Goal: Task Accomplishment & Management: Manage account settings

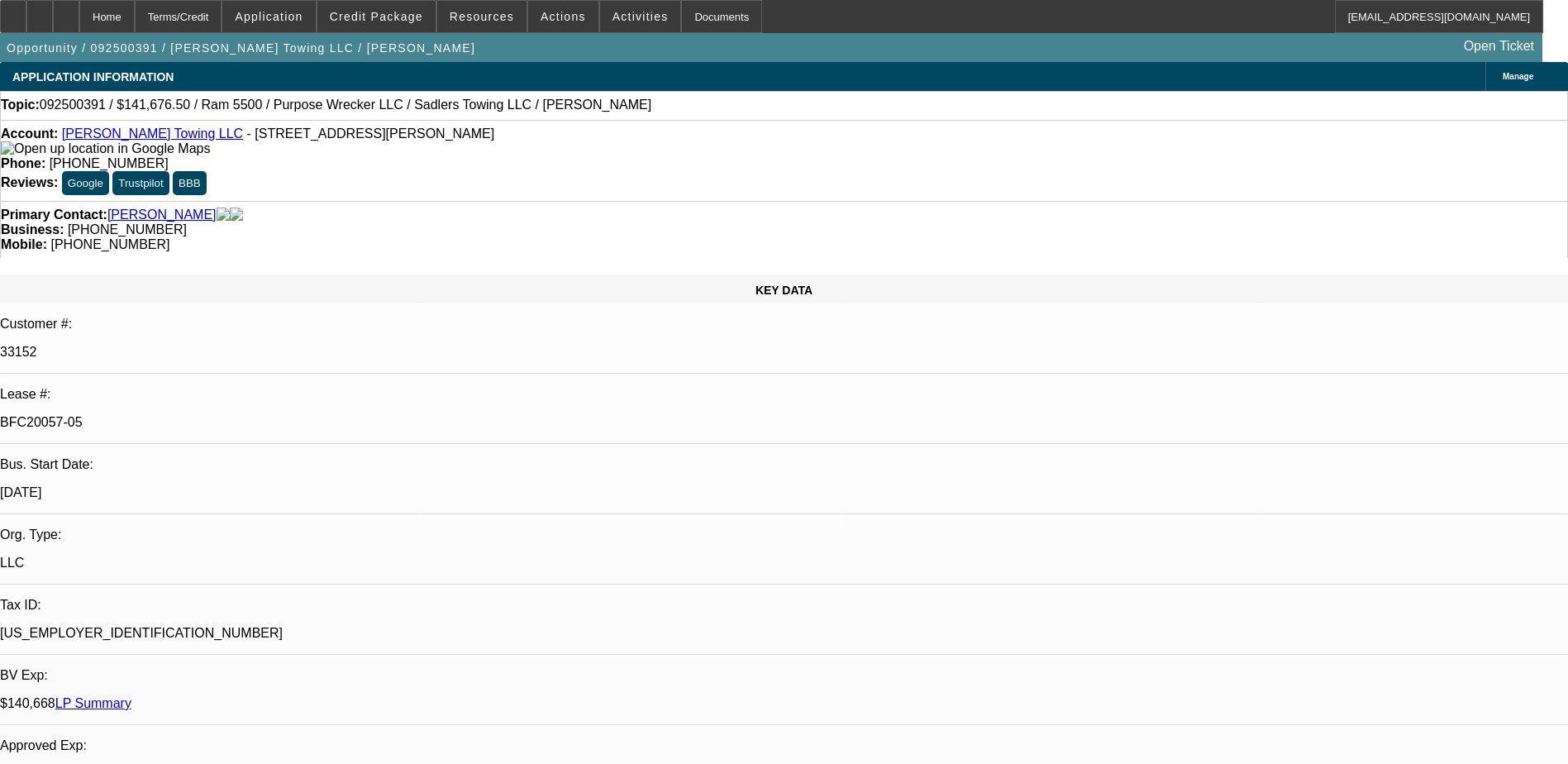
select select "0"
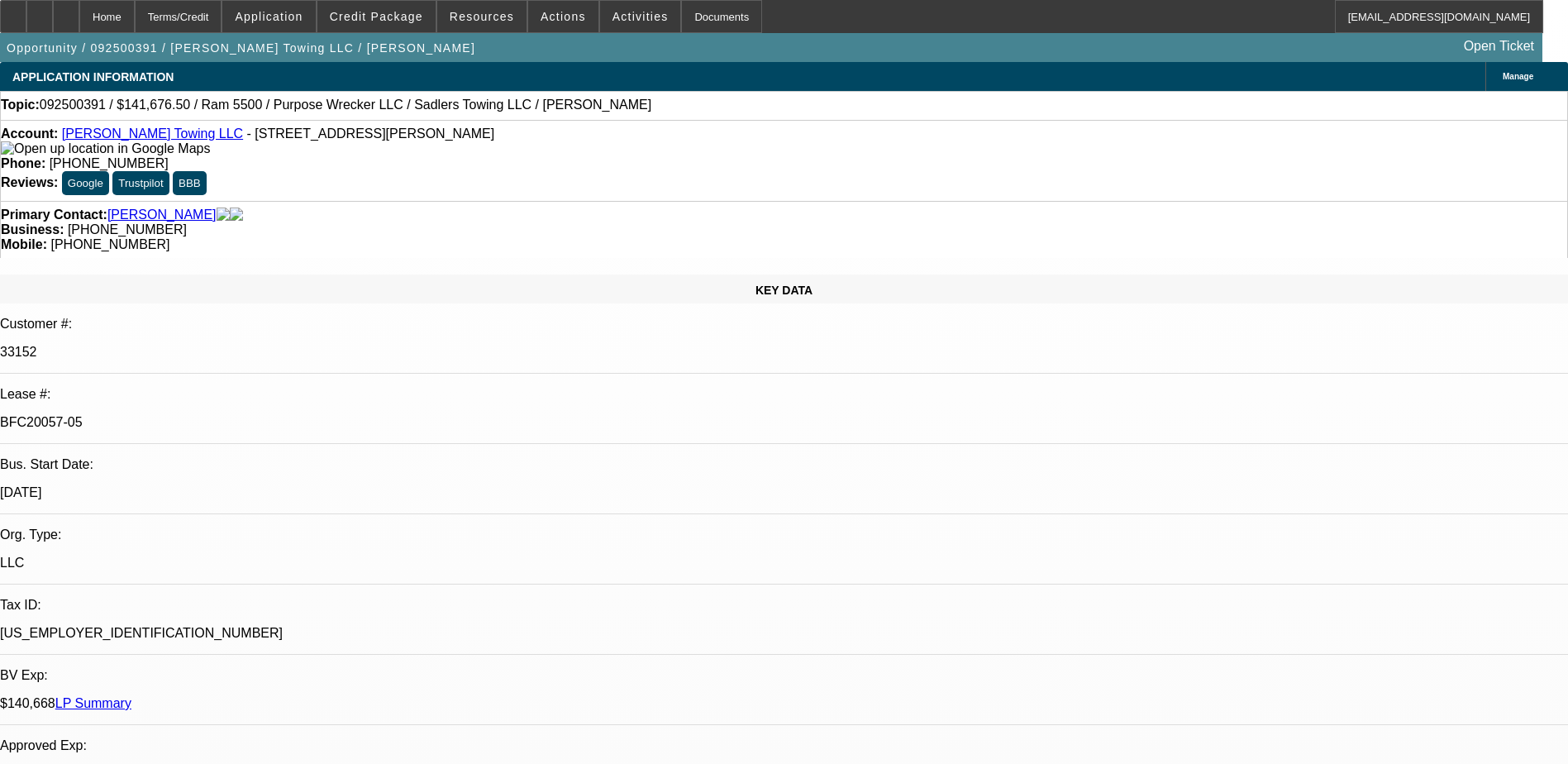
select select "0"
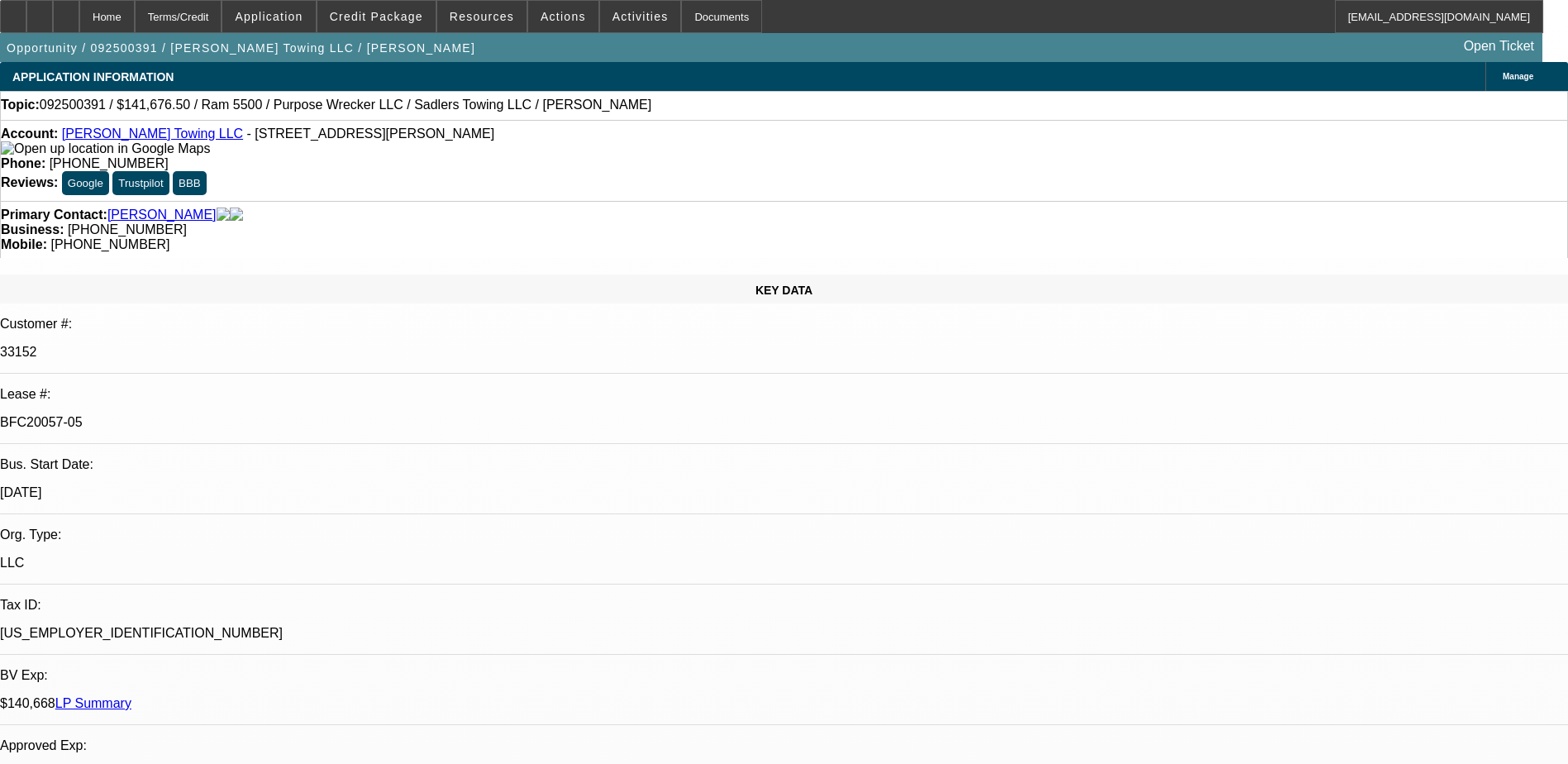
select select "0"
select select "1"
select select "2"
select select "6"
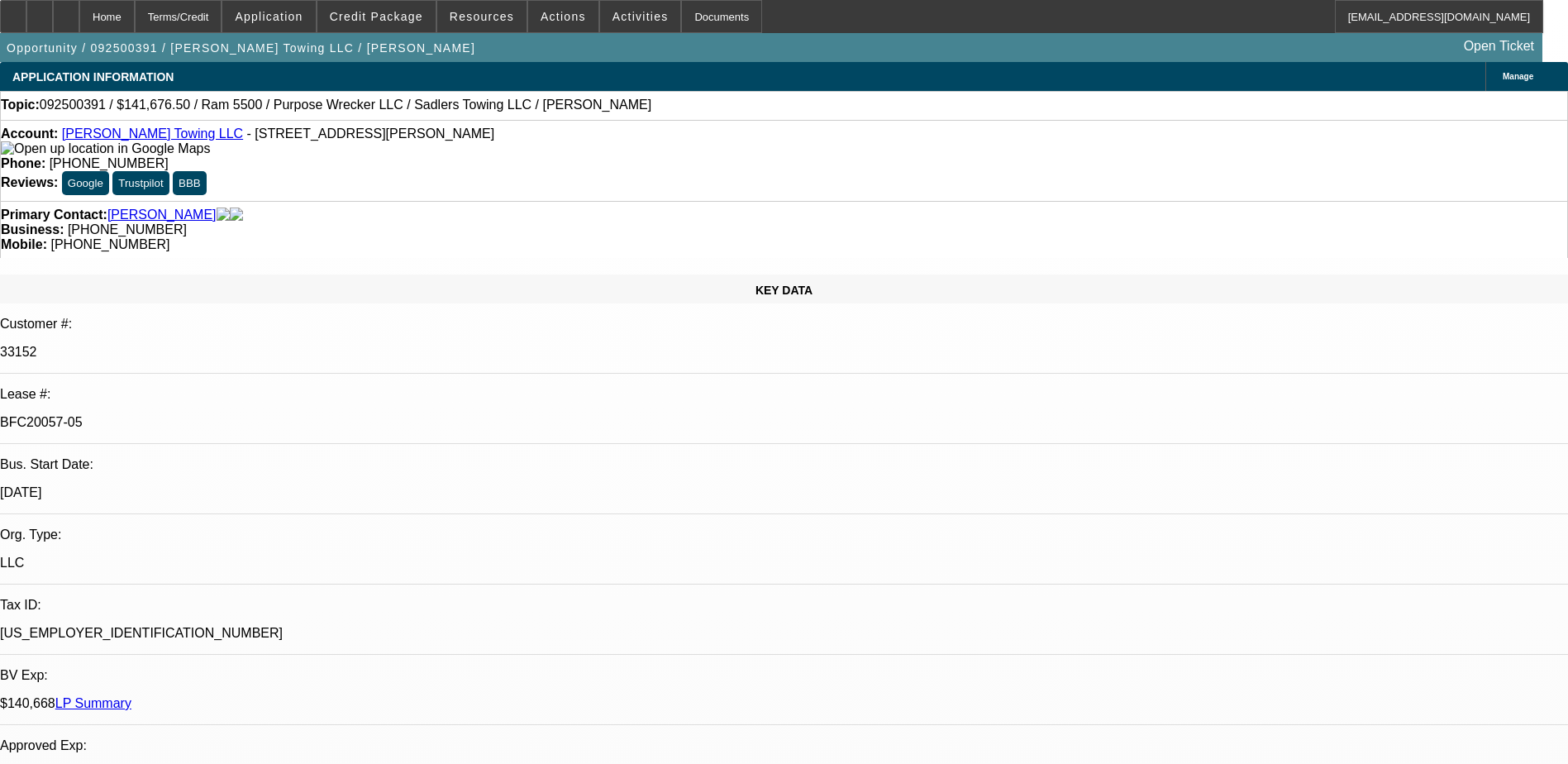
select select "1"
select select "2"
select select "6"
select select "1"
select select "2"
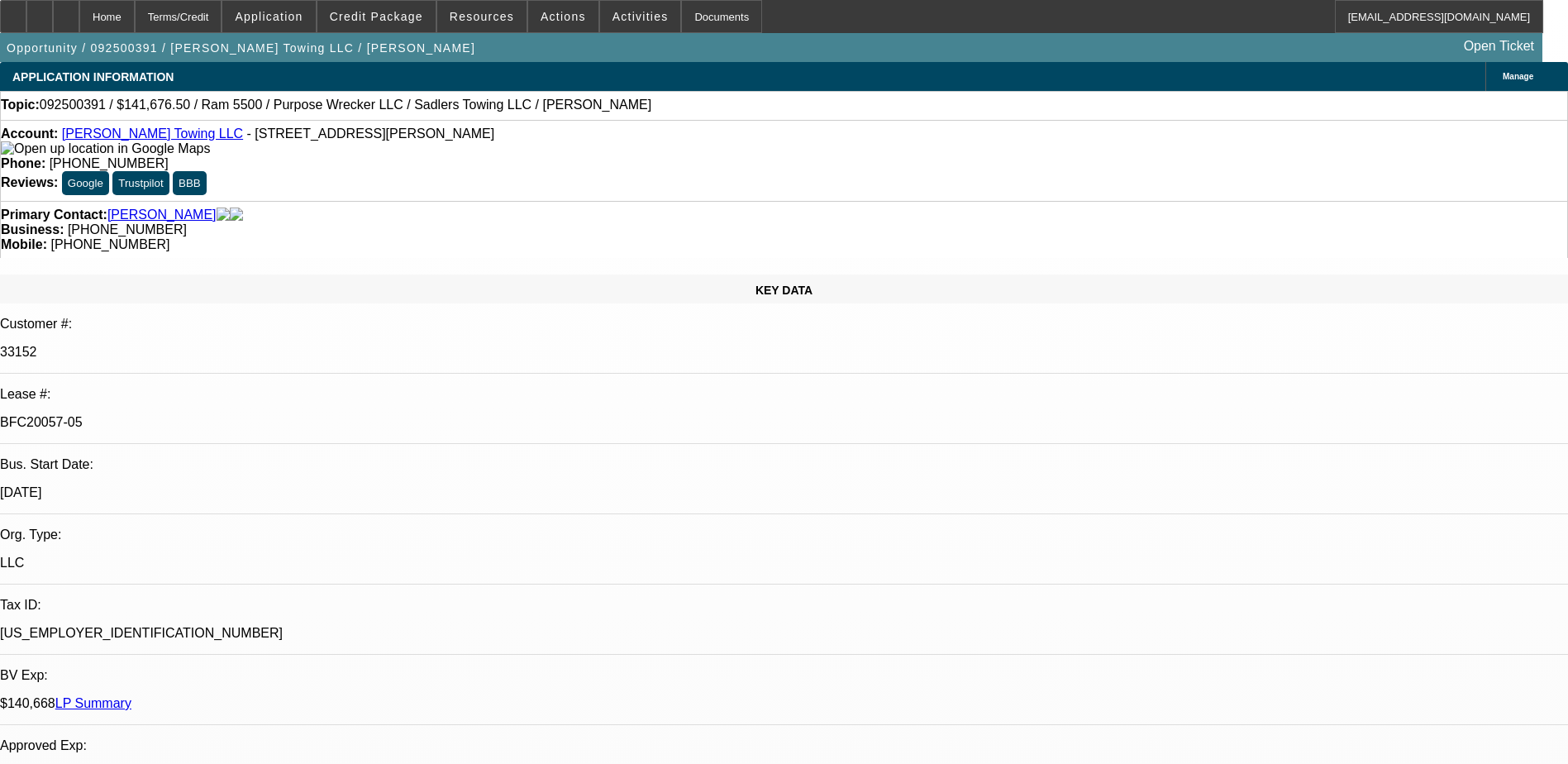
select select "6"
select select "1"
select select "2"
select select "6"
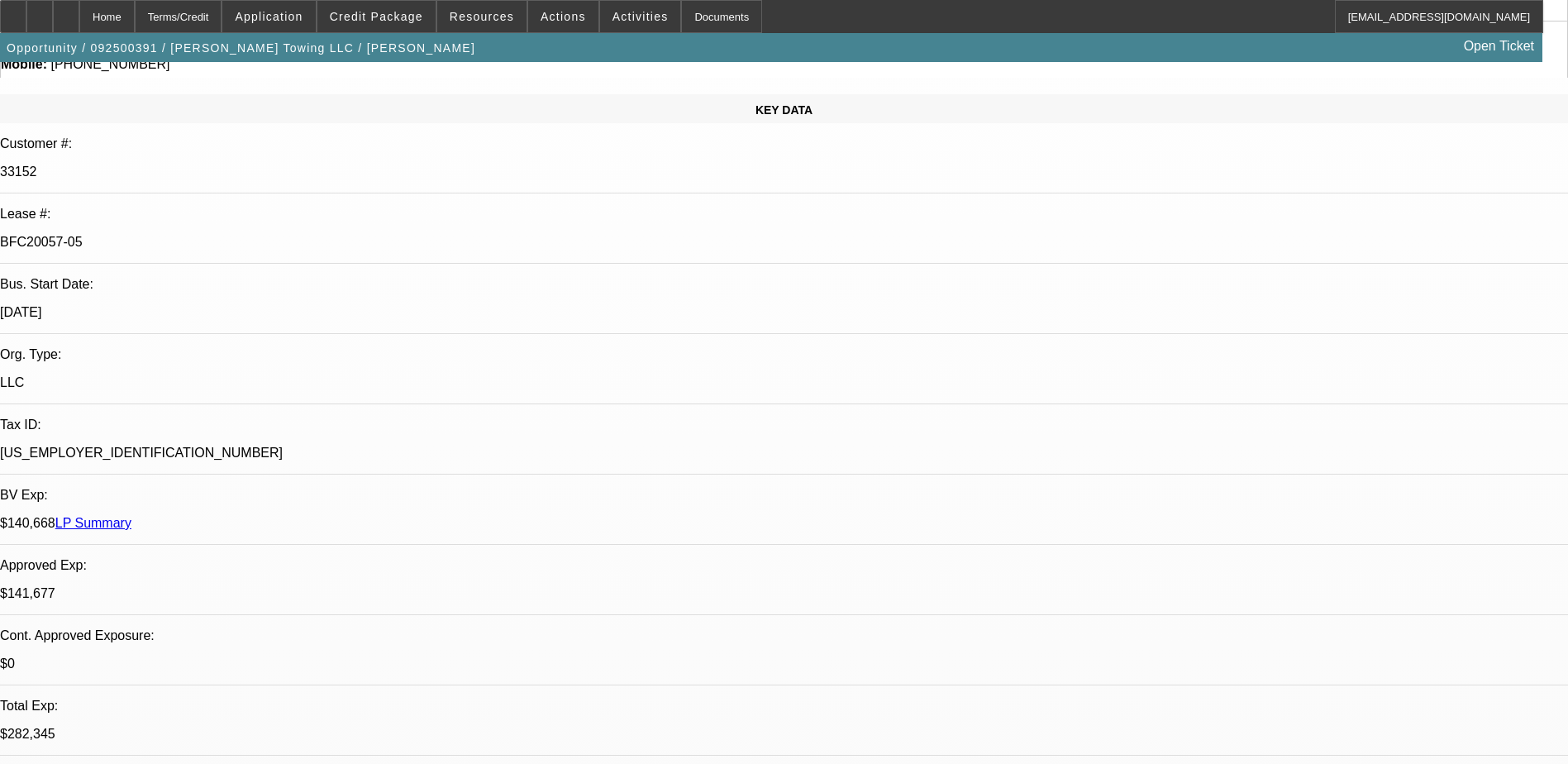
scroll to position [0, 0]
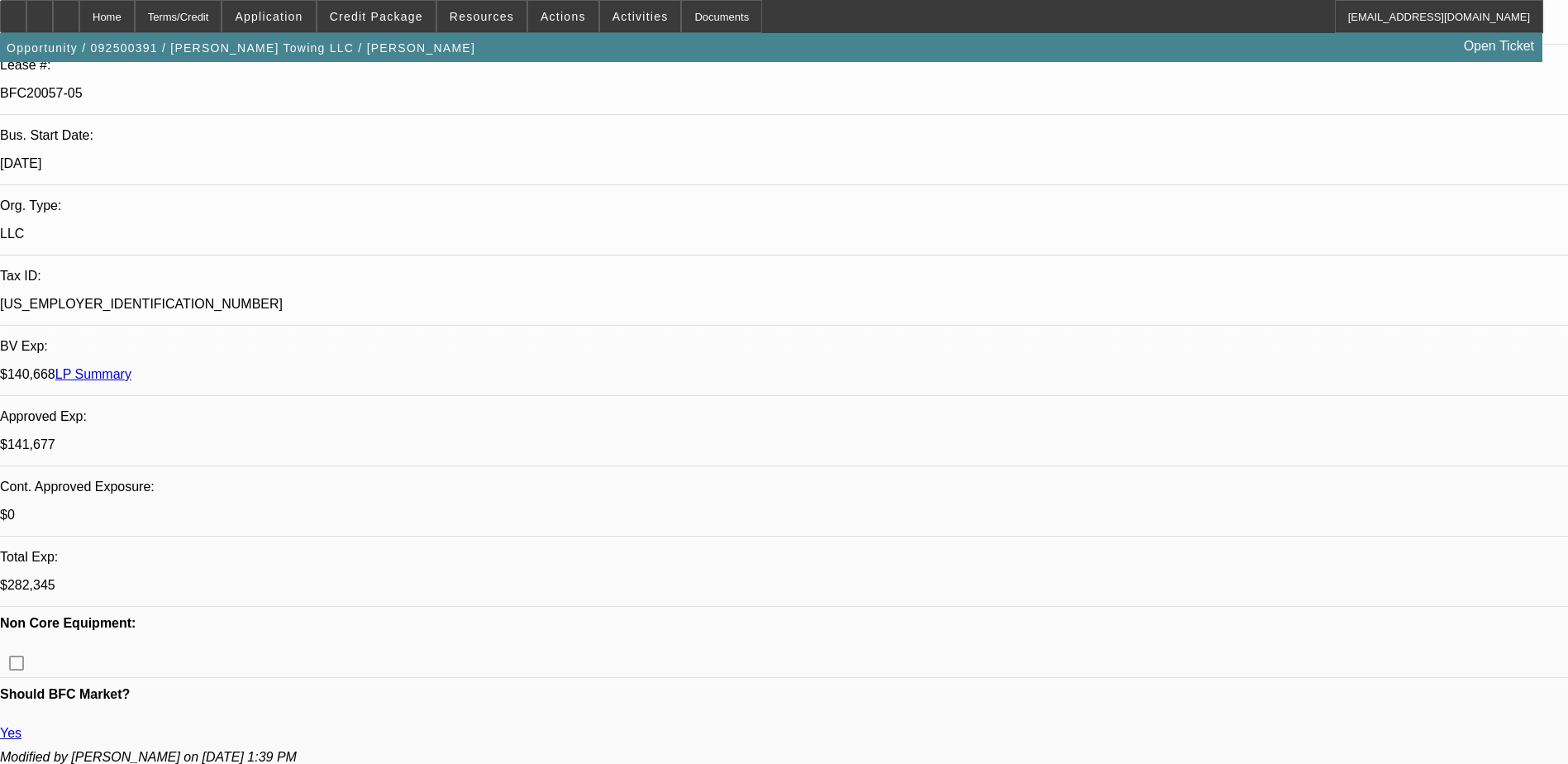
scroll to position [330, 0]
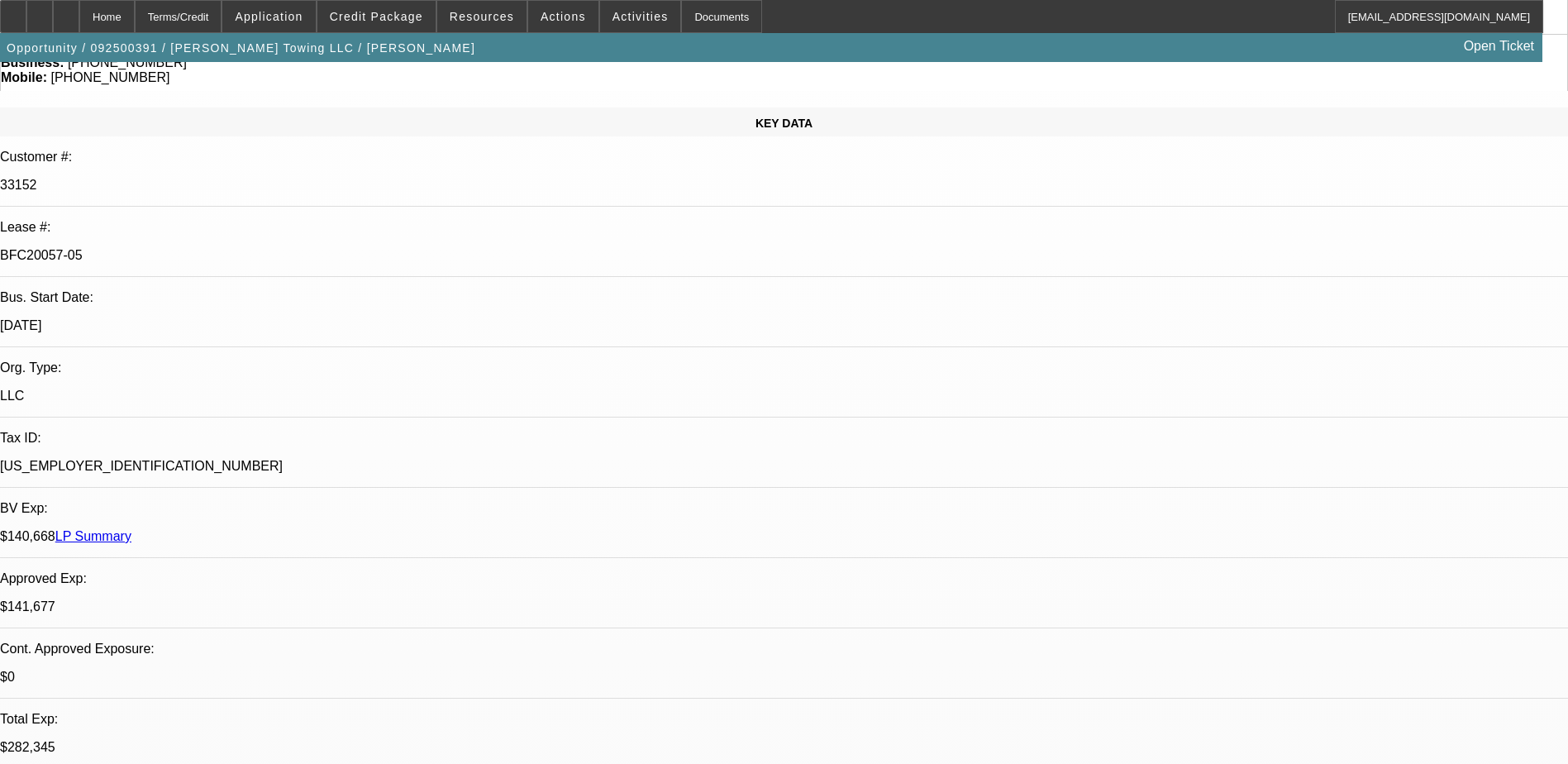
scroll to position [0, 0]
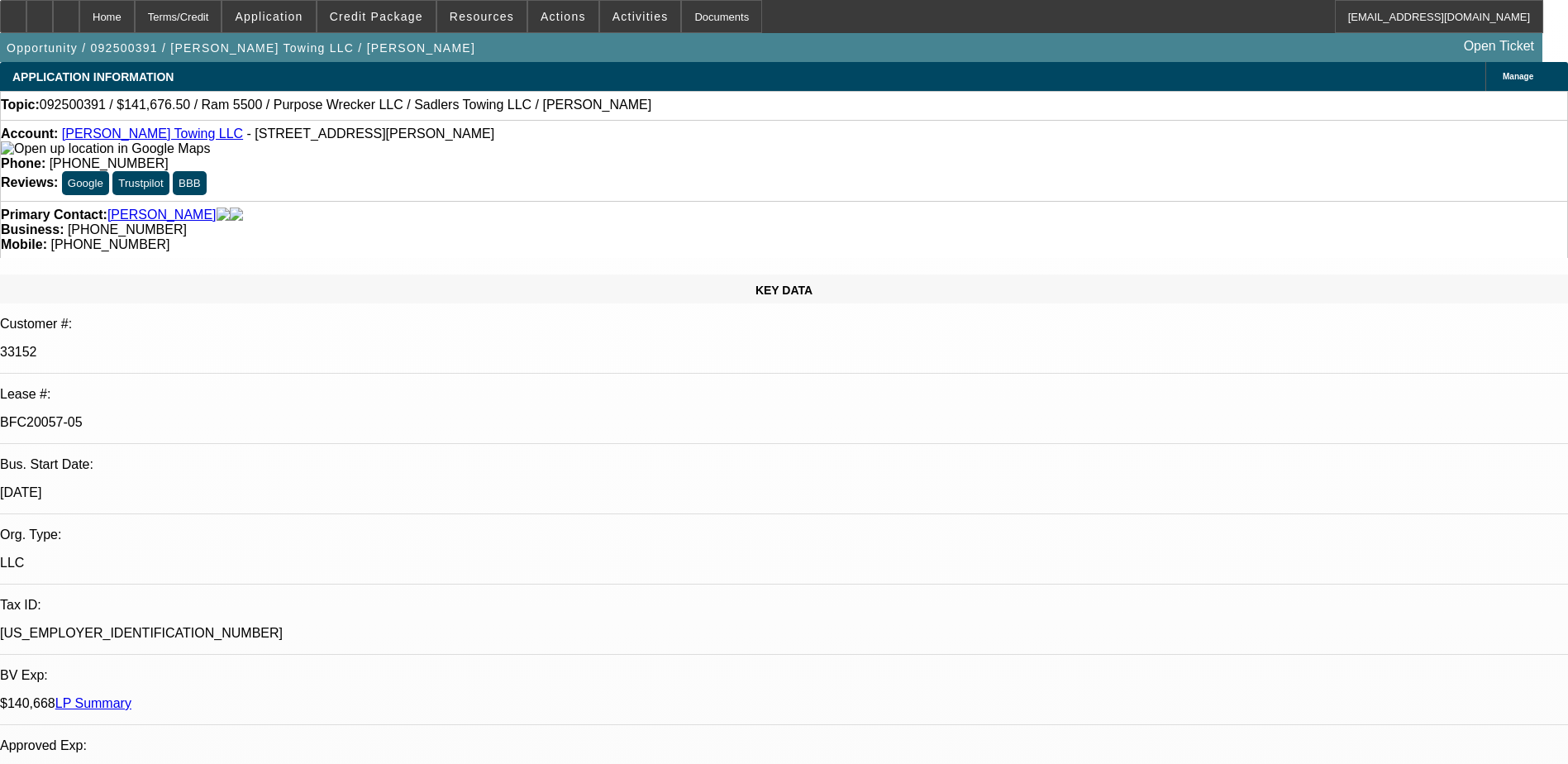
click at [121, 137] on link "Sadler's Towing LLC" at bounding box center [152, 133] width 181 height 14
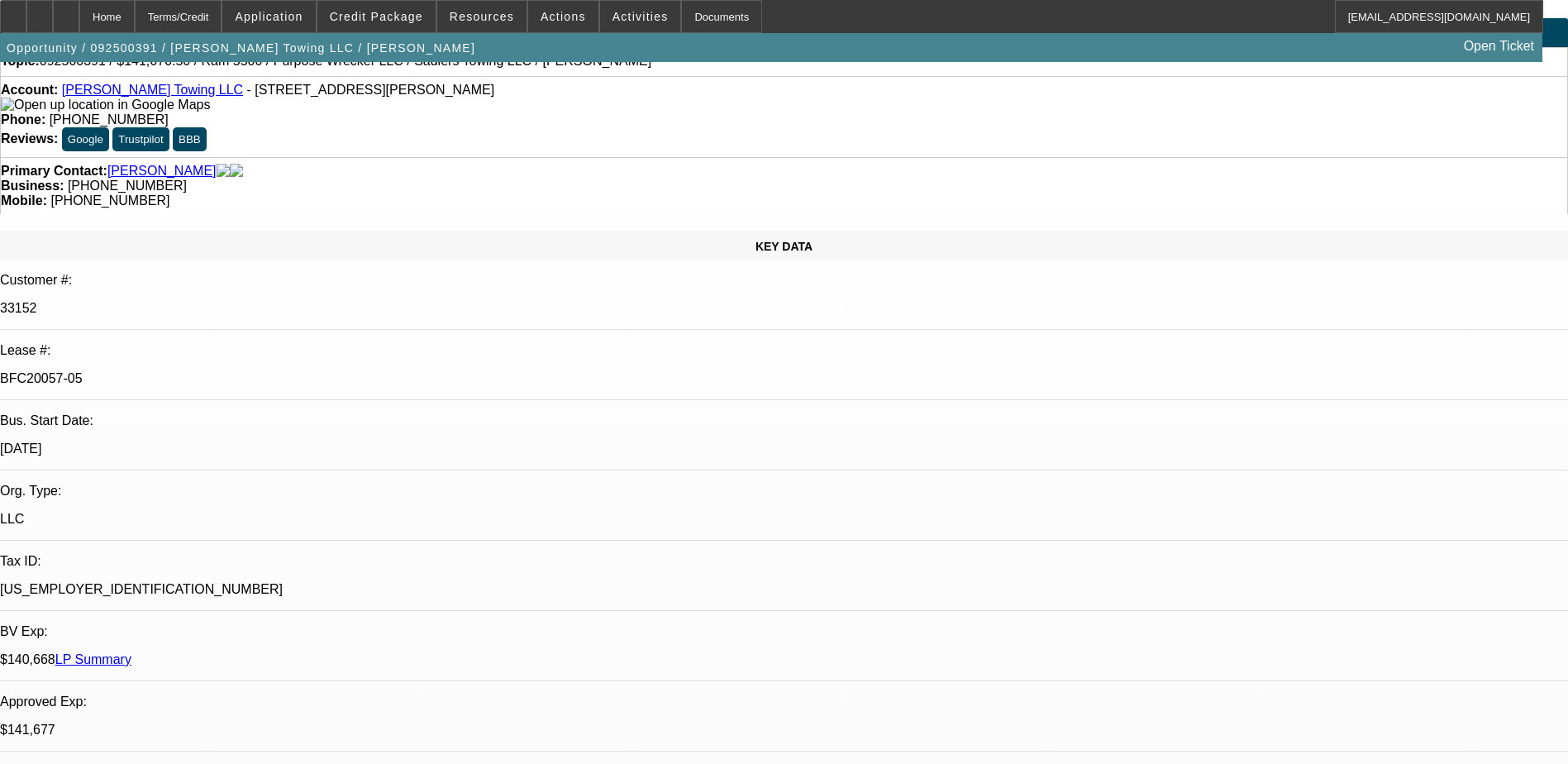
scroll to position [83, 0]
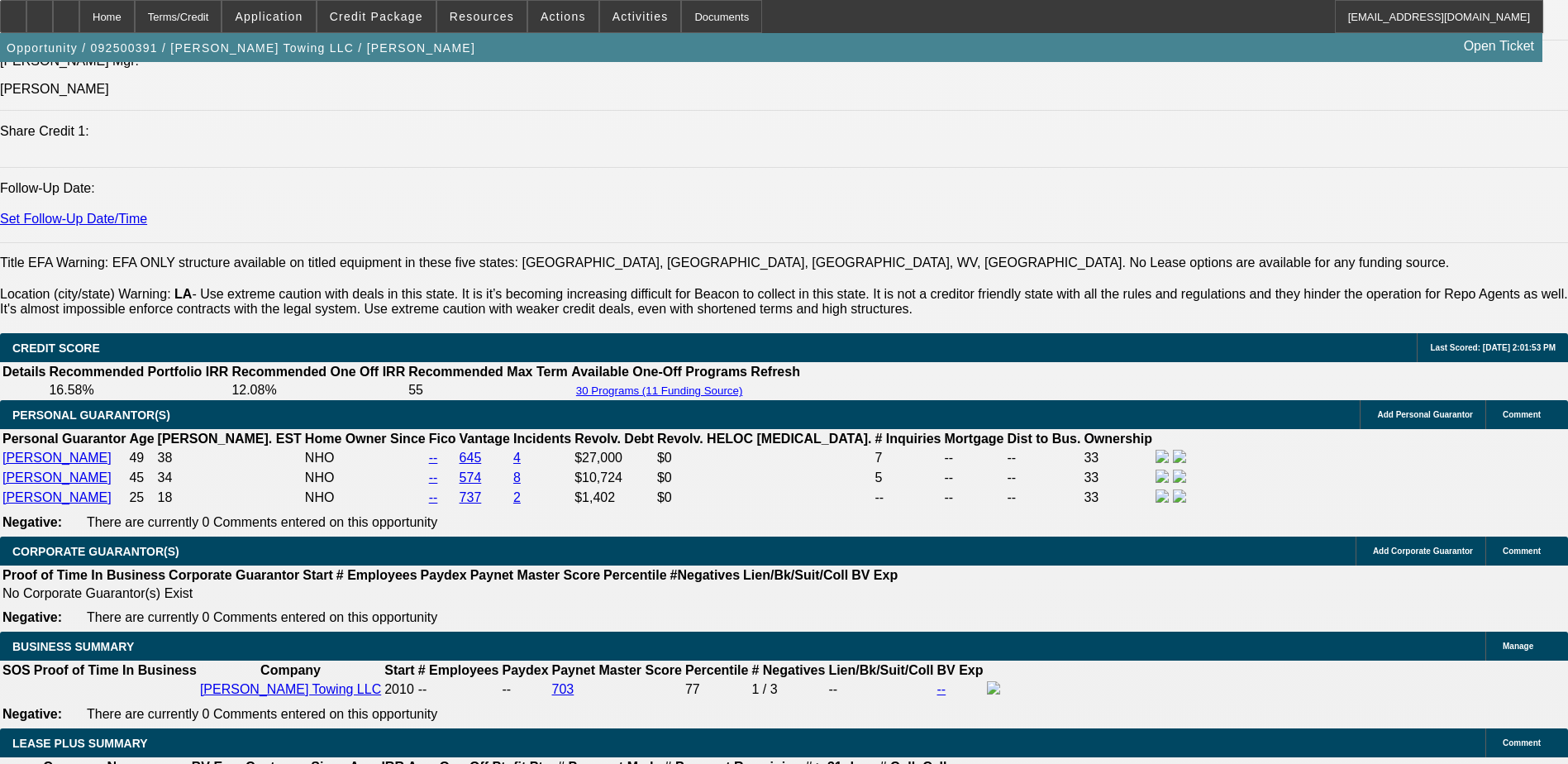
scroll to position [1021, 0]
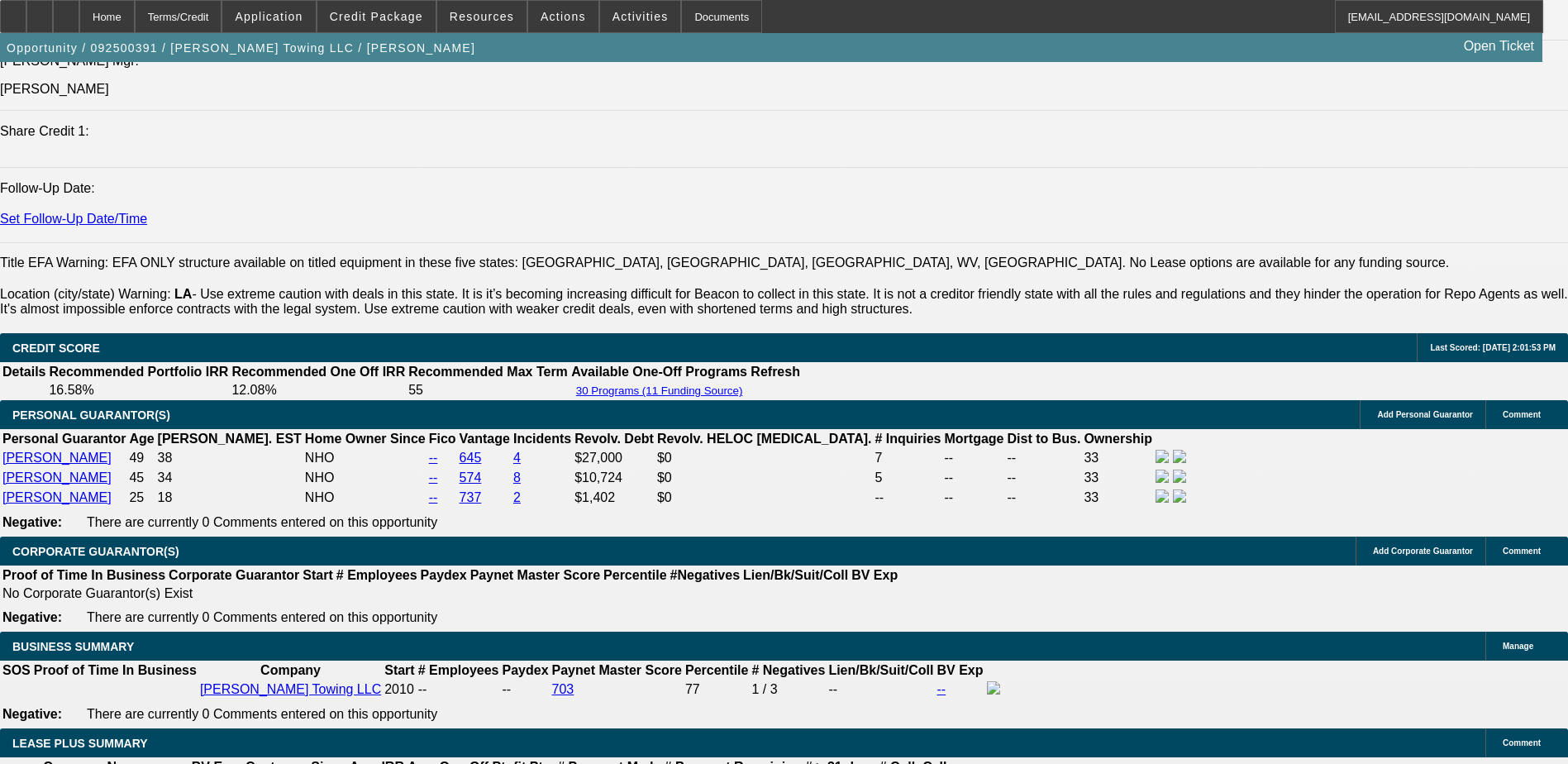
scroll to position [773, 0]
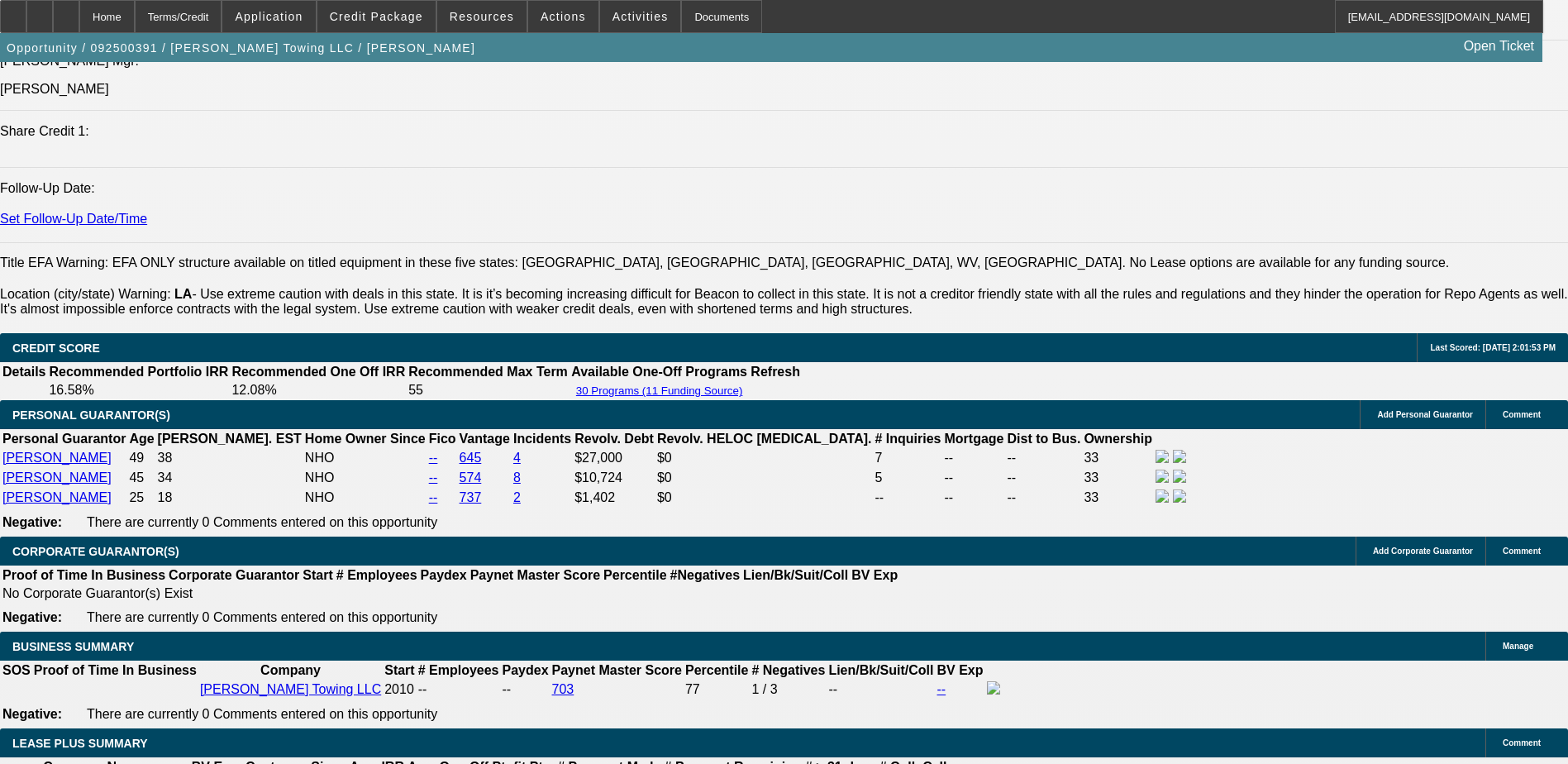
scroll to position [691, 0]
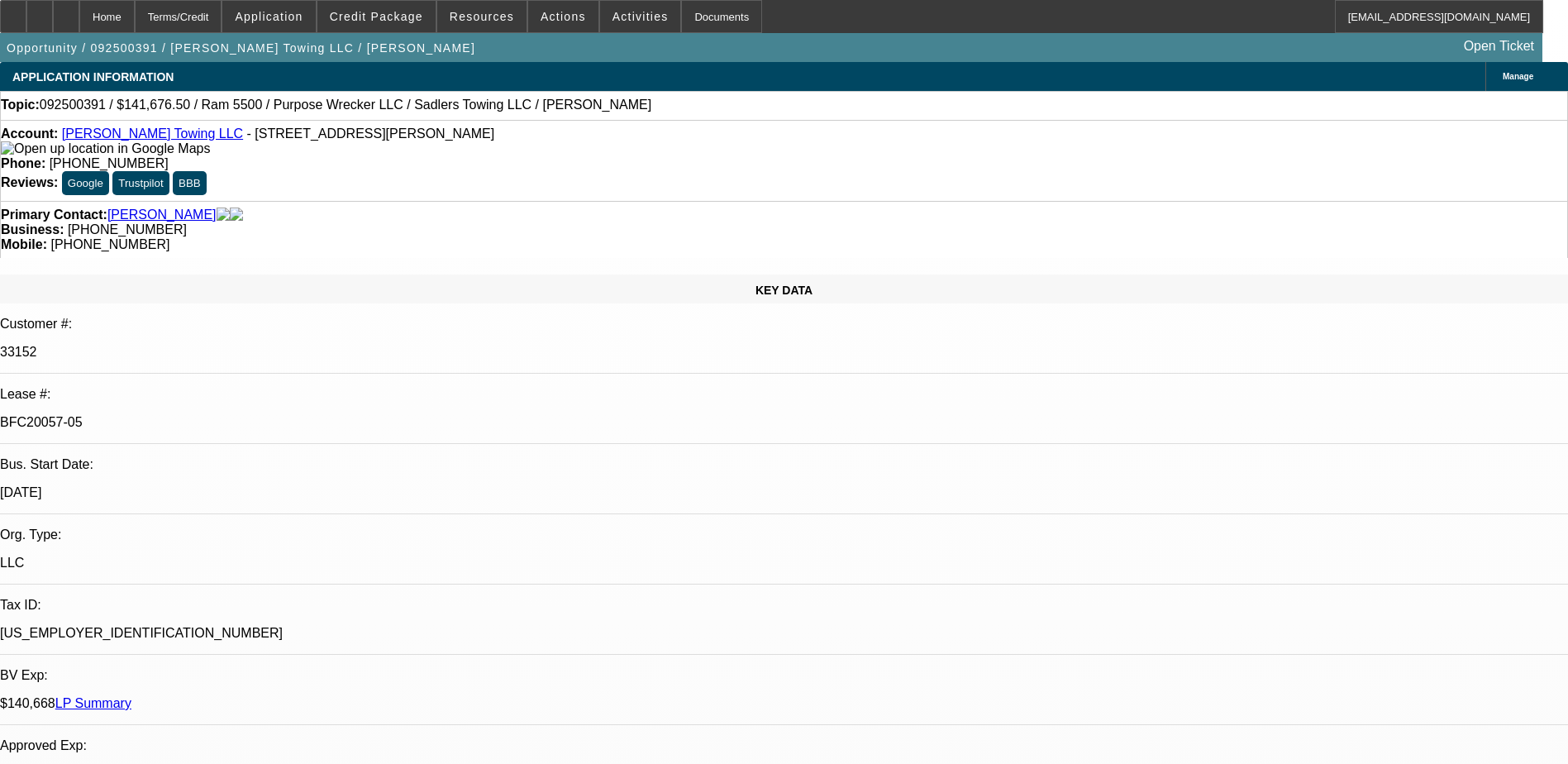
scroll to position [2179, 0]
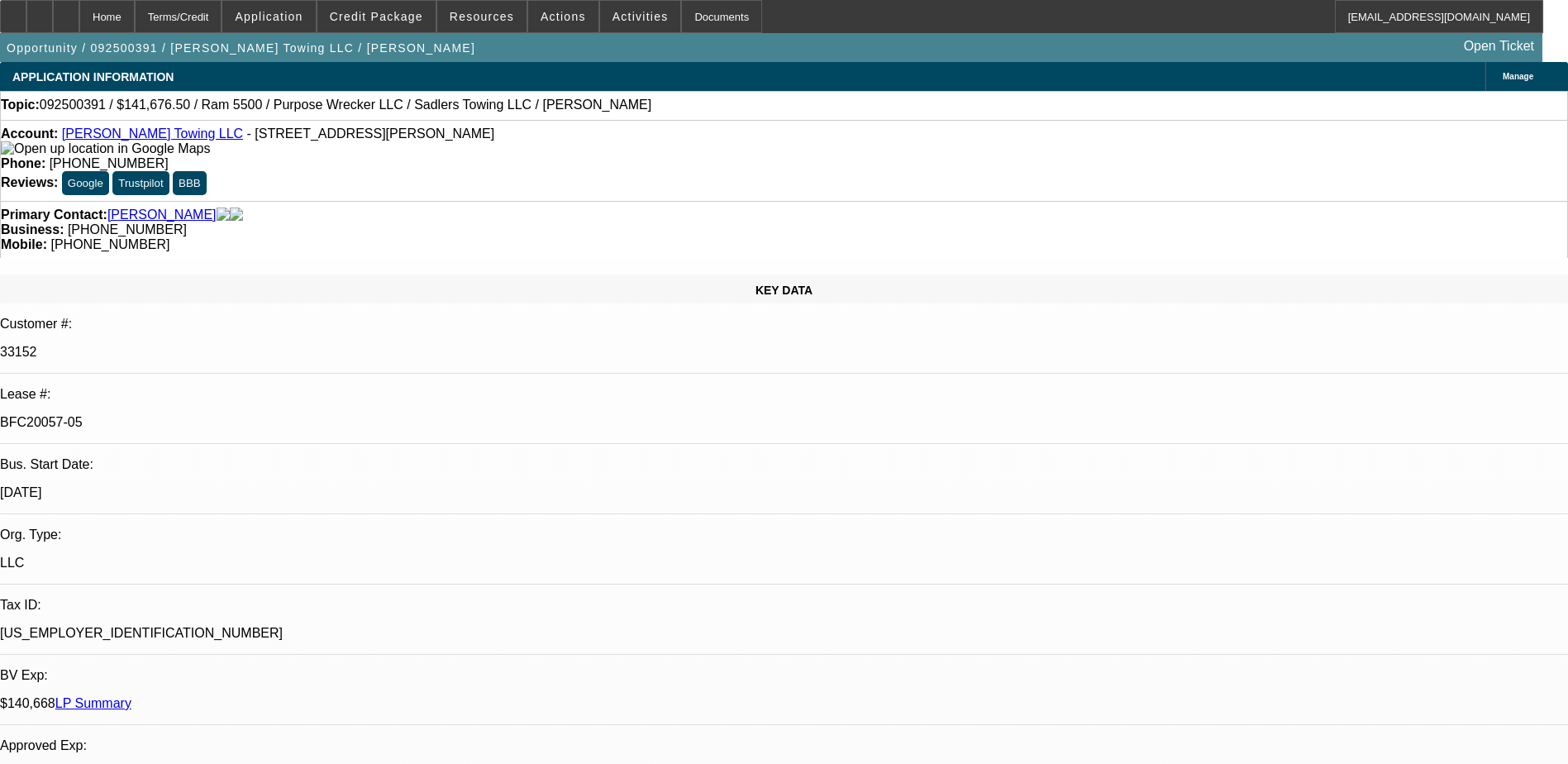
scroll to position [0, 0]
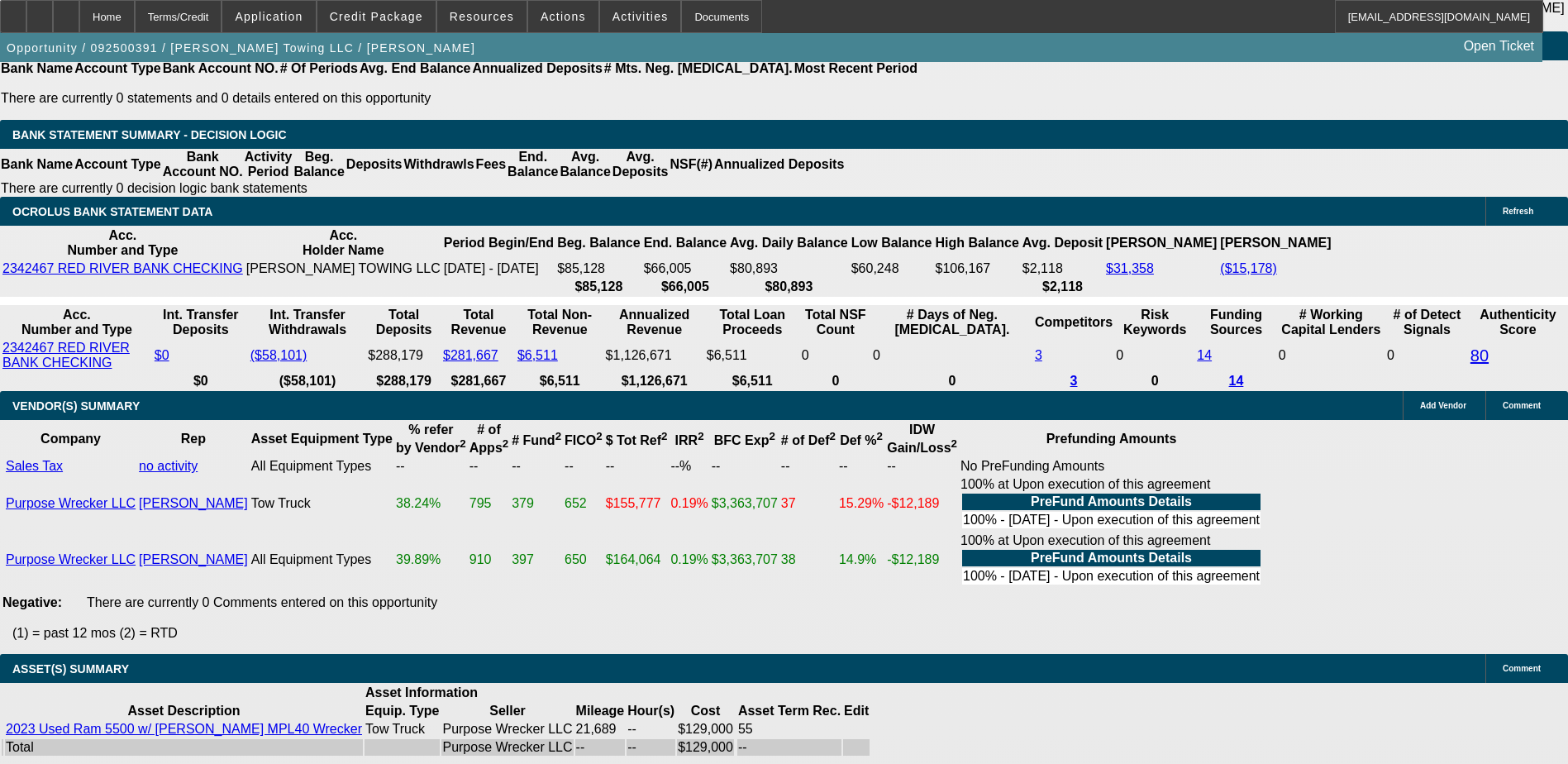
scroll to position [3719, 0]
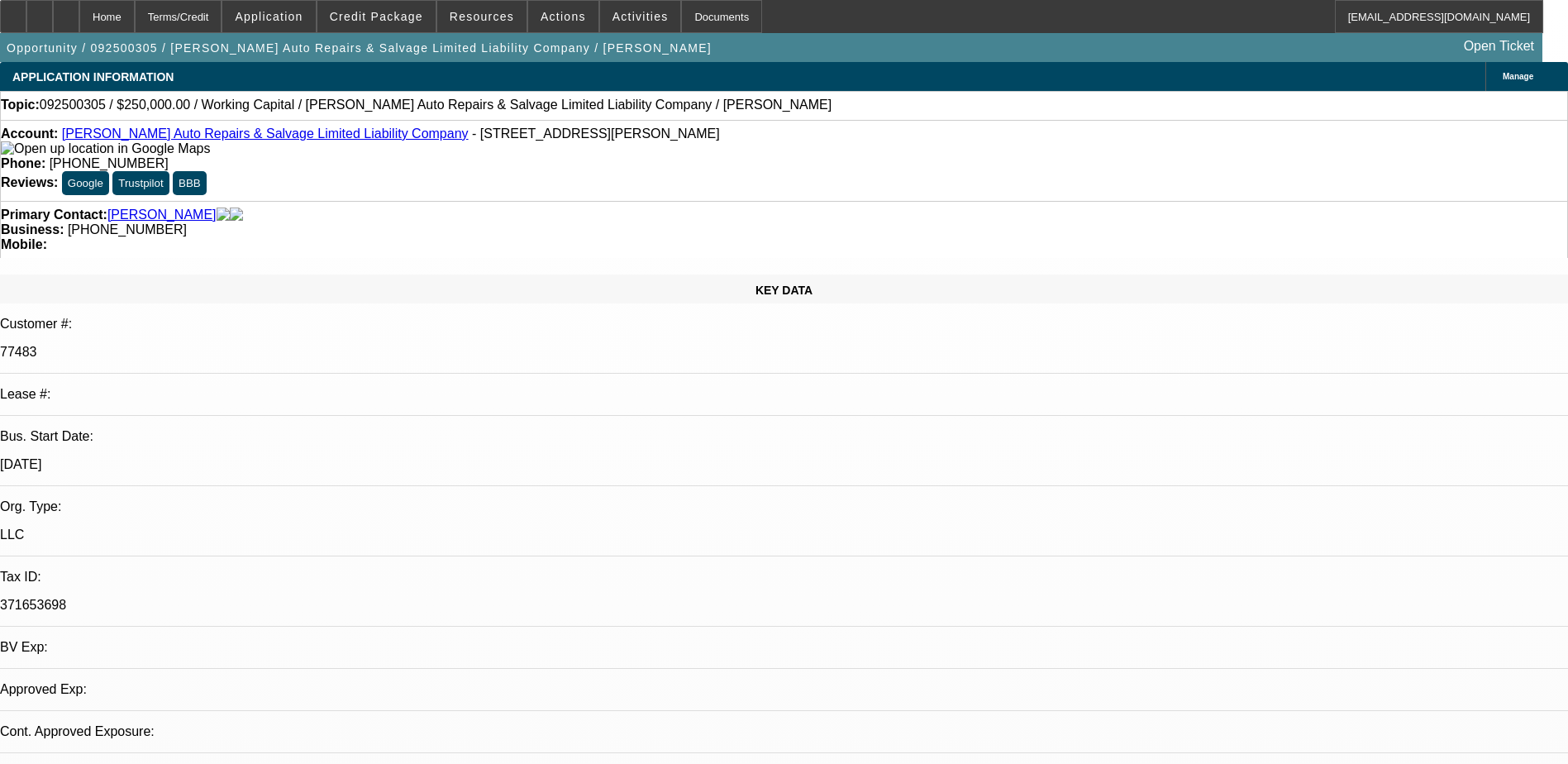
select select "0"
select select "2"
select select "0"
select select "6"
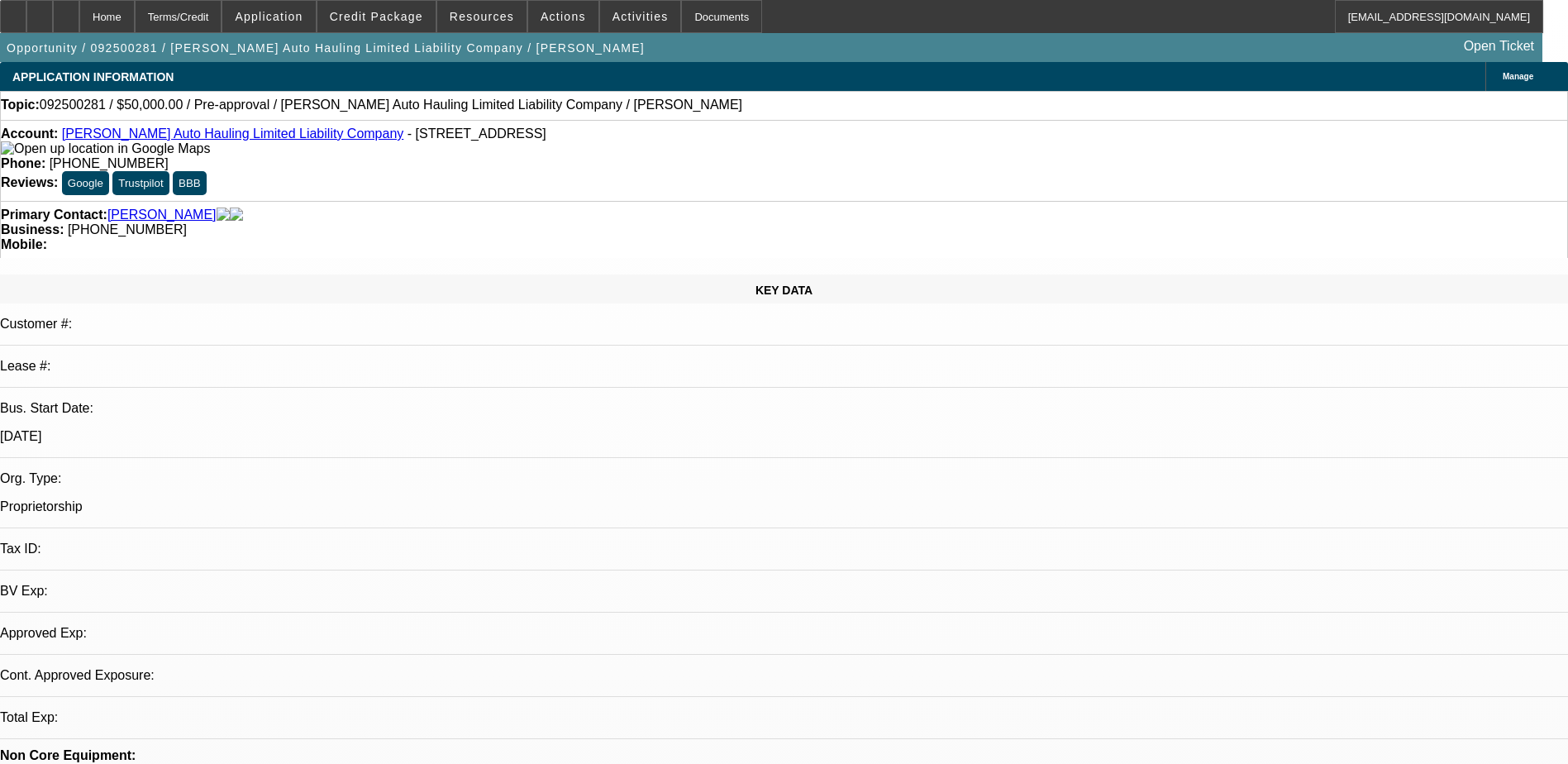
select select "0"
select select "2"
select select "0.1"
select select "4"
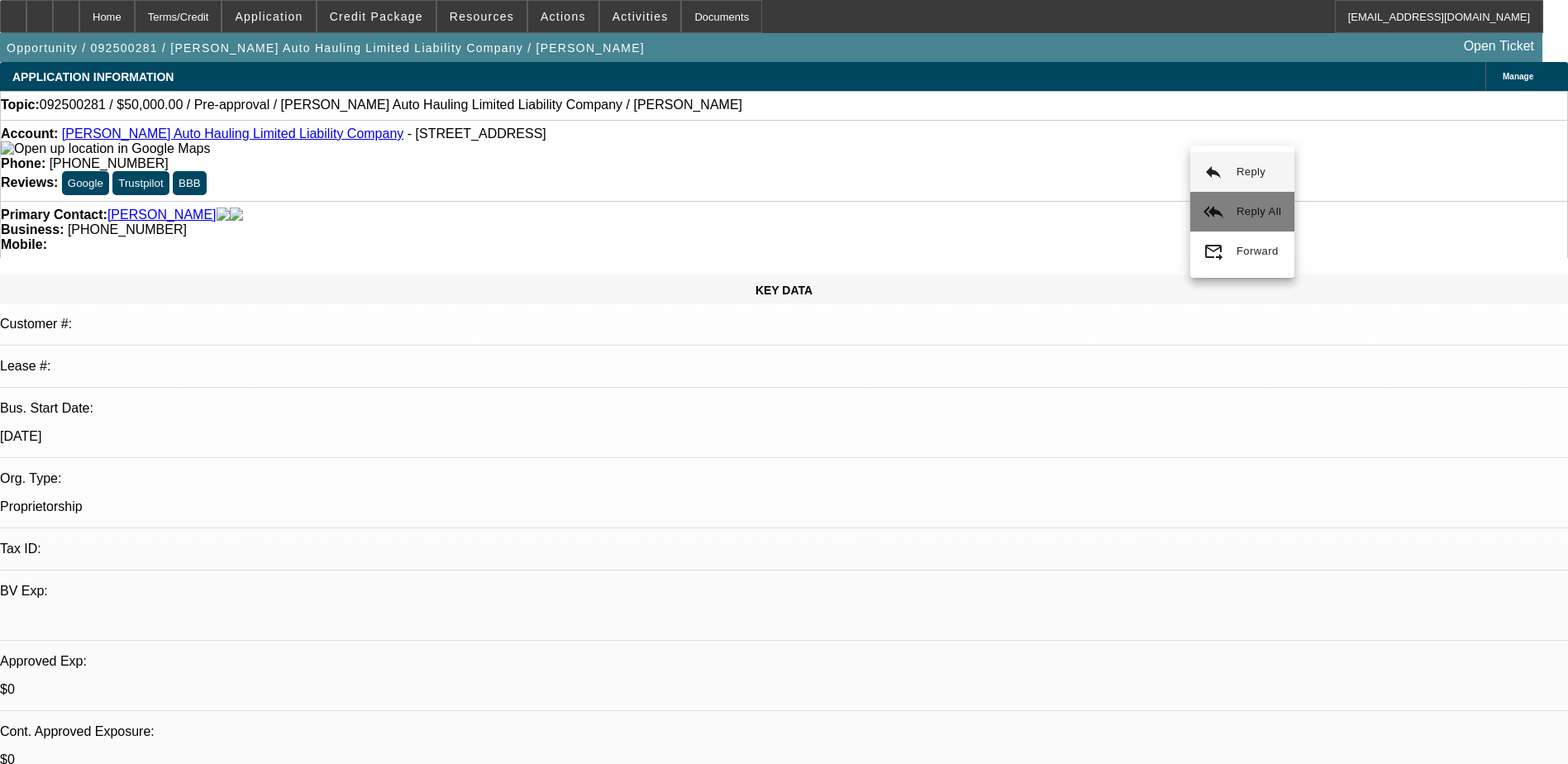
click at [1263, 201] on button "reply_all Reply All" at bounding box center [1242, 211] width 104 height 40
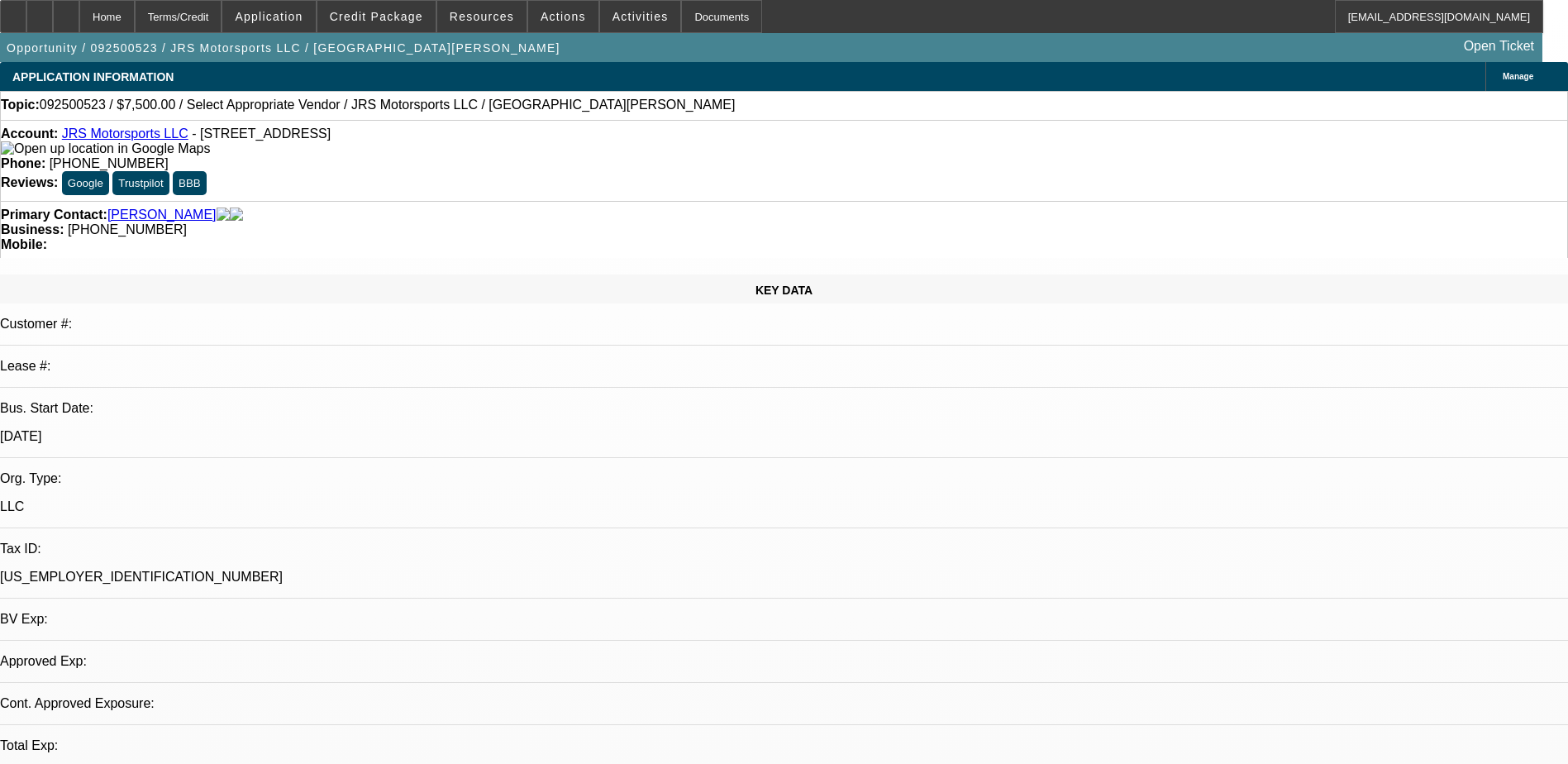
select select "0"
select select "2"
select select "0.1"
select select "1"
select select "2"
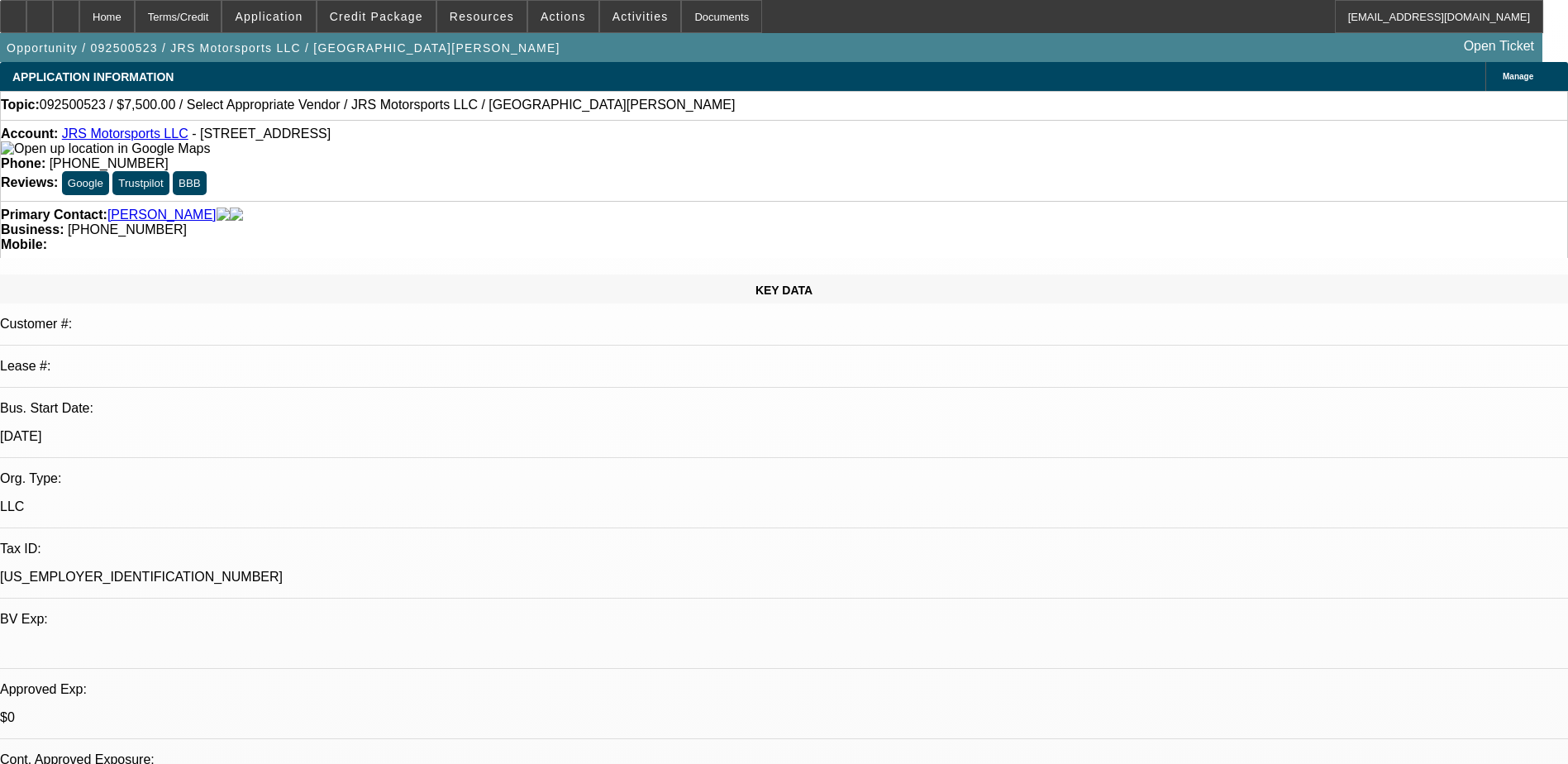
select select "4"
click at [624, 7] on span at bounding box center [640, 16] width 81 height 40
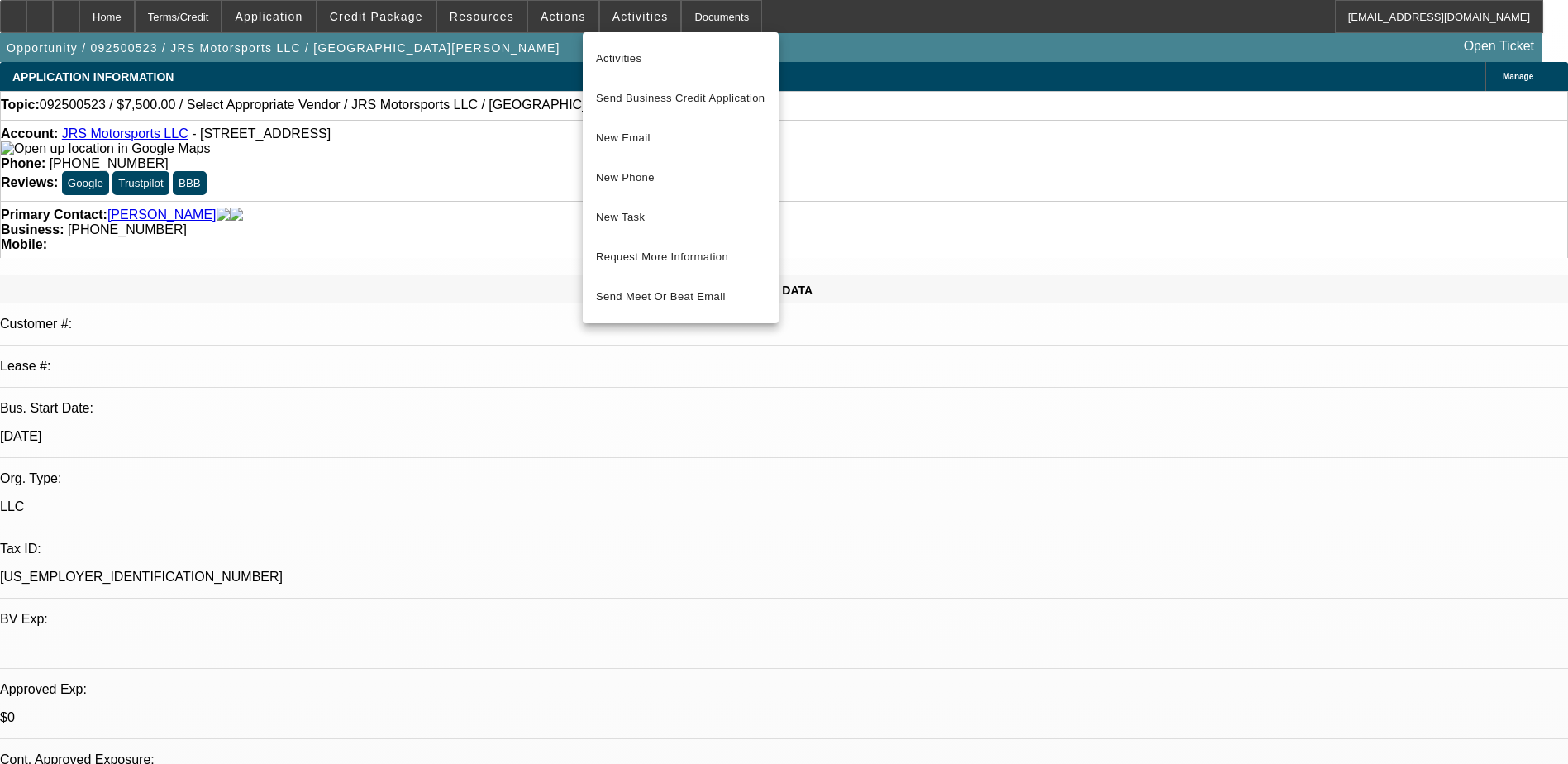
click at [562, 14] on div at bounding box center [784, 382] width 1568 height 764
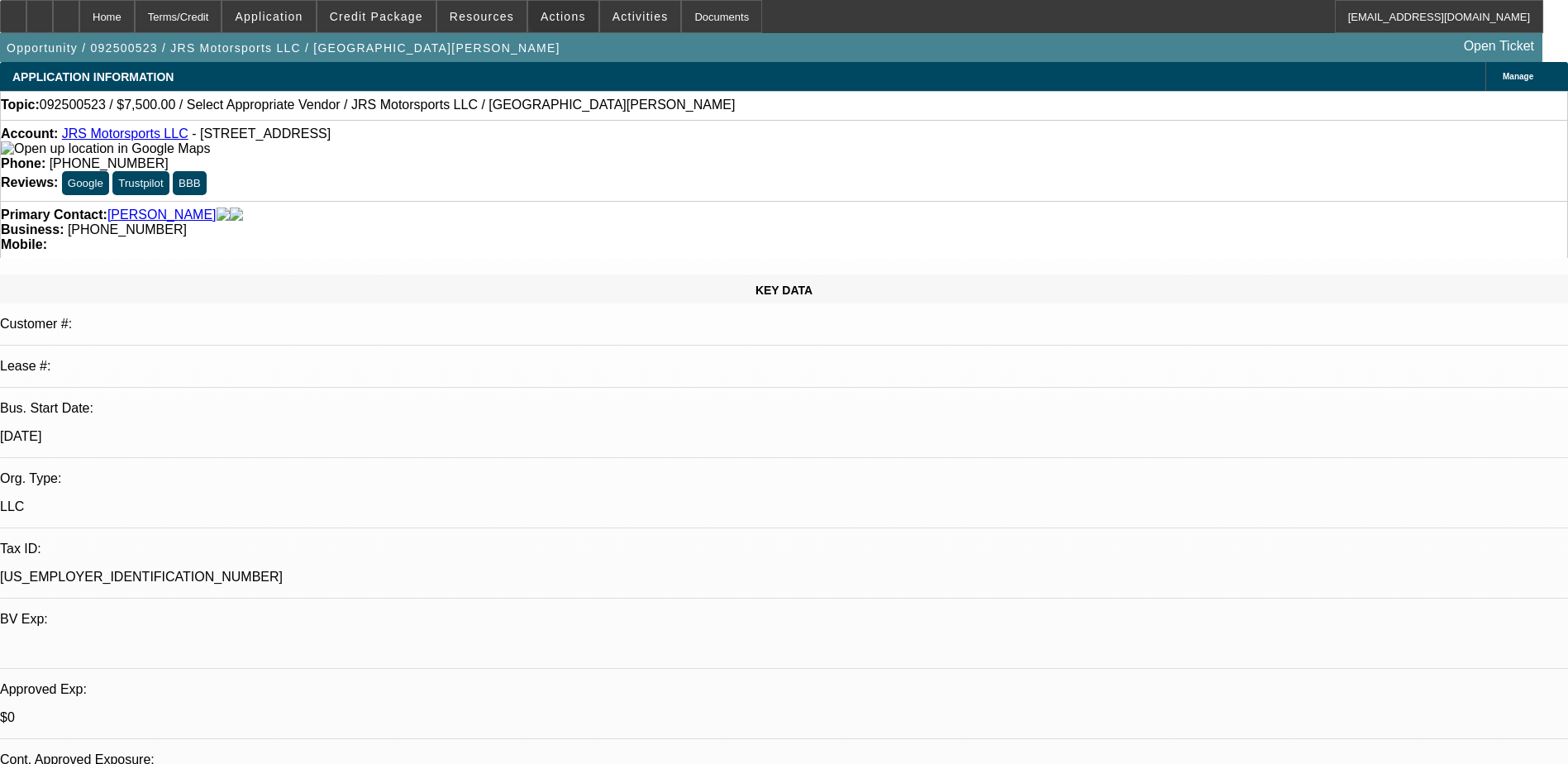
click at [562, 14] on span "Actions" at bounding box center [562, 16] width 45 height 13
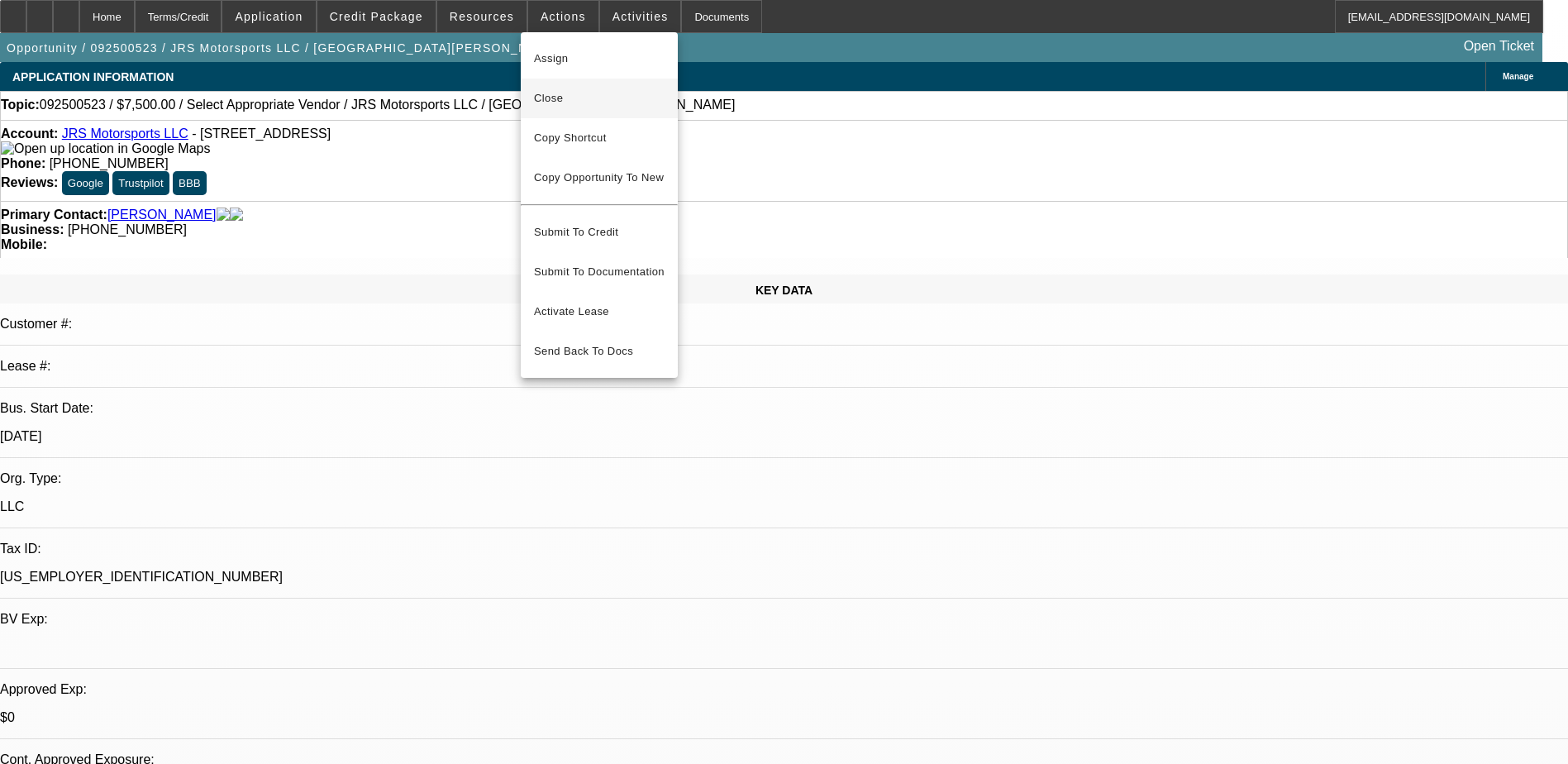
click at [591, 93] on span "Close" at bounding box center [599, 98] width 131 height 20
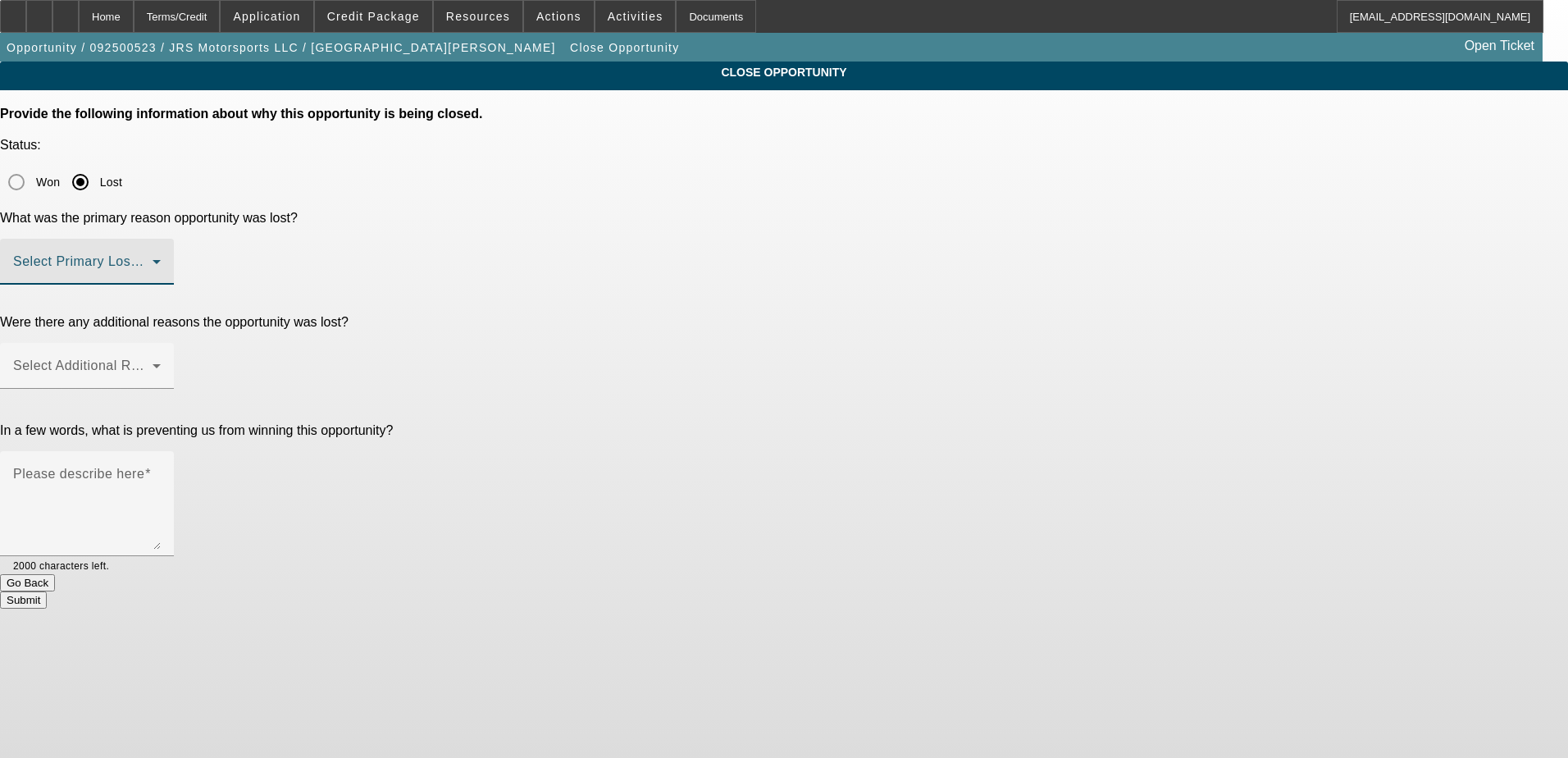
click at [153, 258] on span at bounding box center [83, 268] width 140 height 20
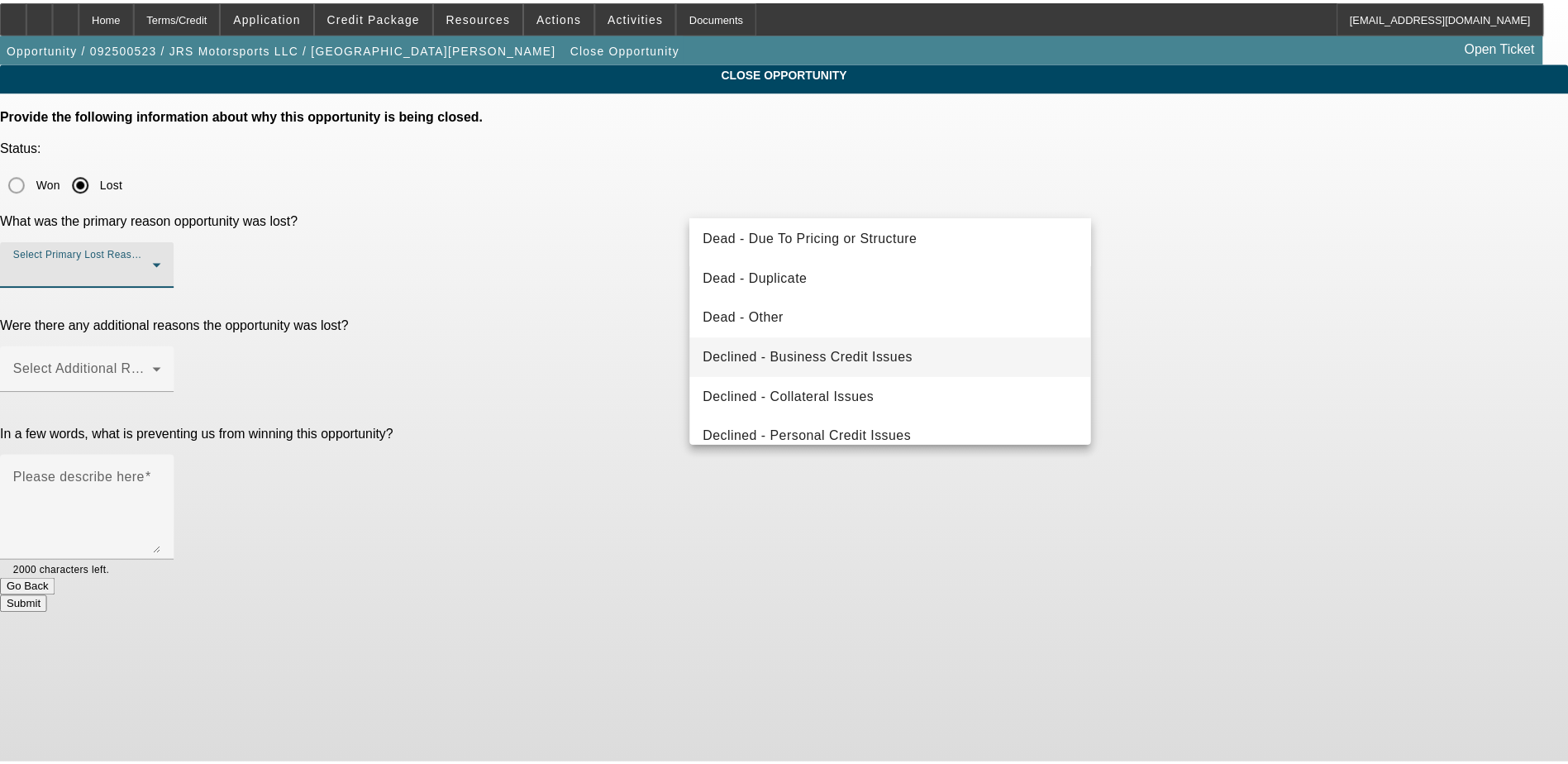
scroll to position [223, 0]
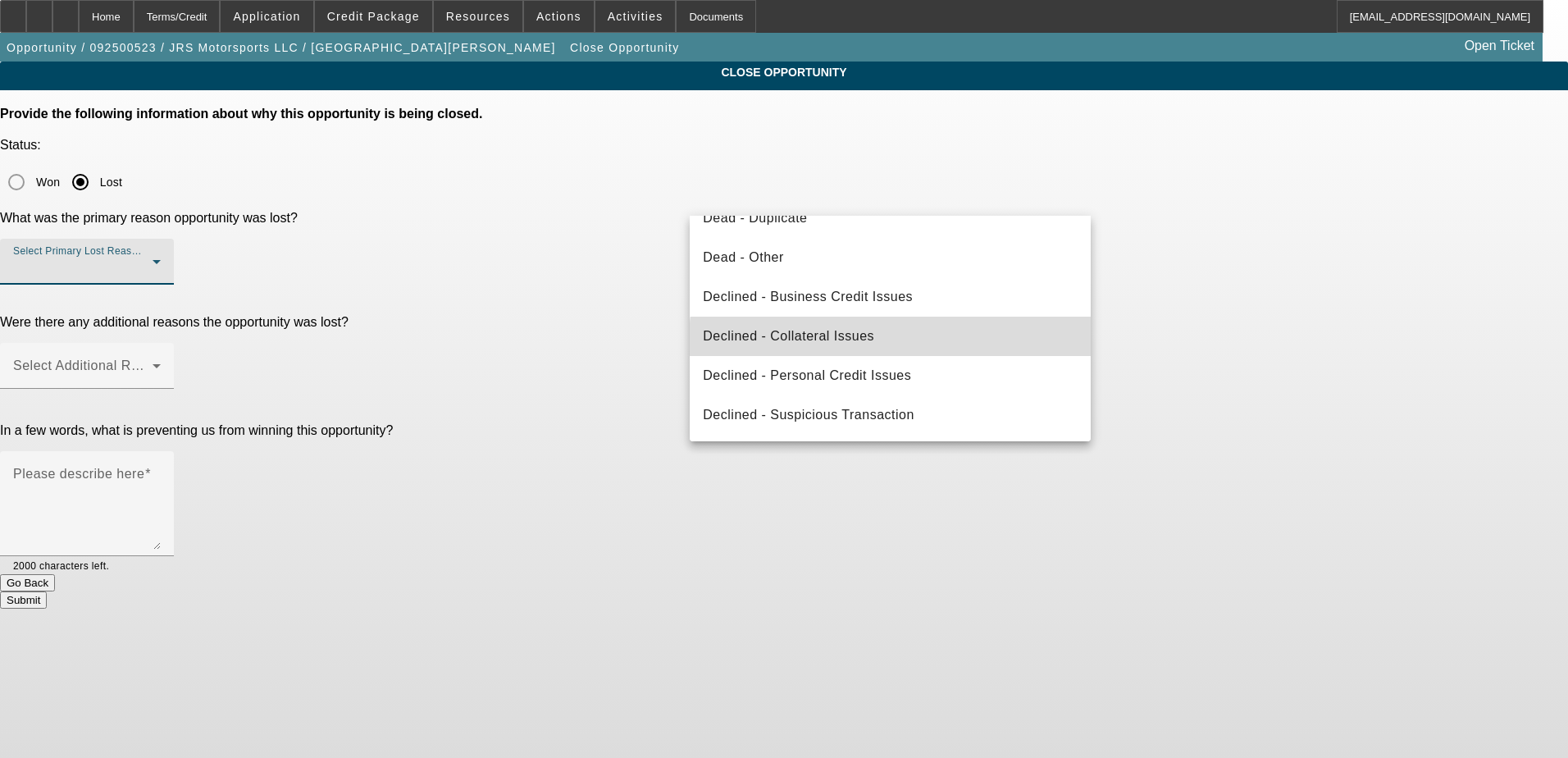
click at [910, 342] on mat-option "Declined - Collateral Issues" at bounding box center [891, 336] width 401 height 39
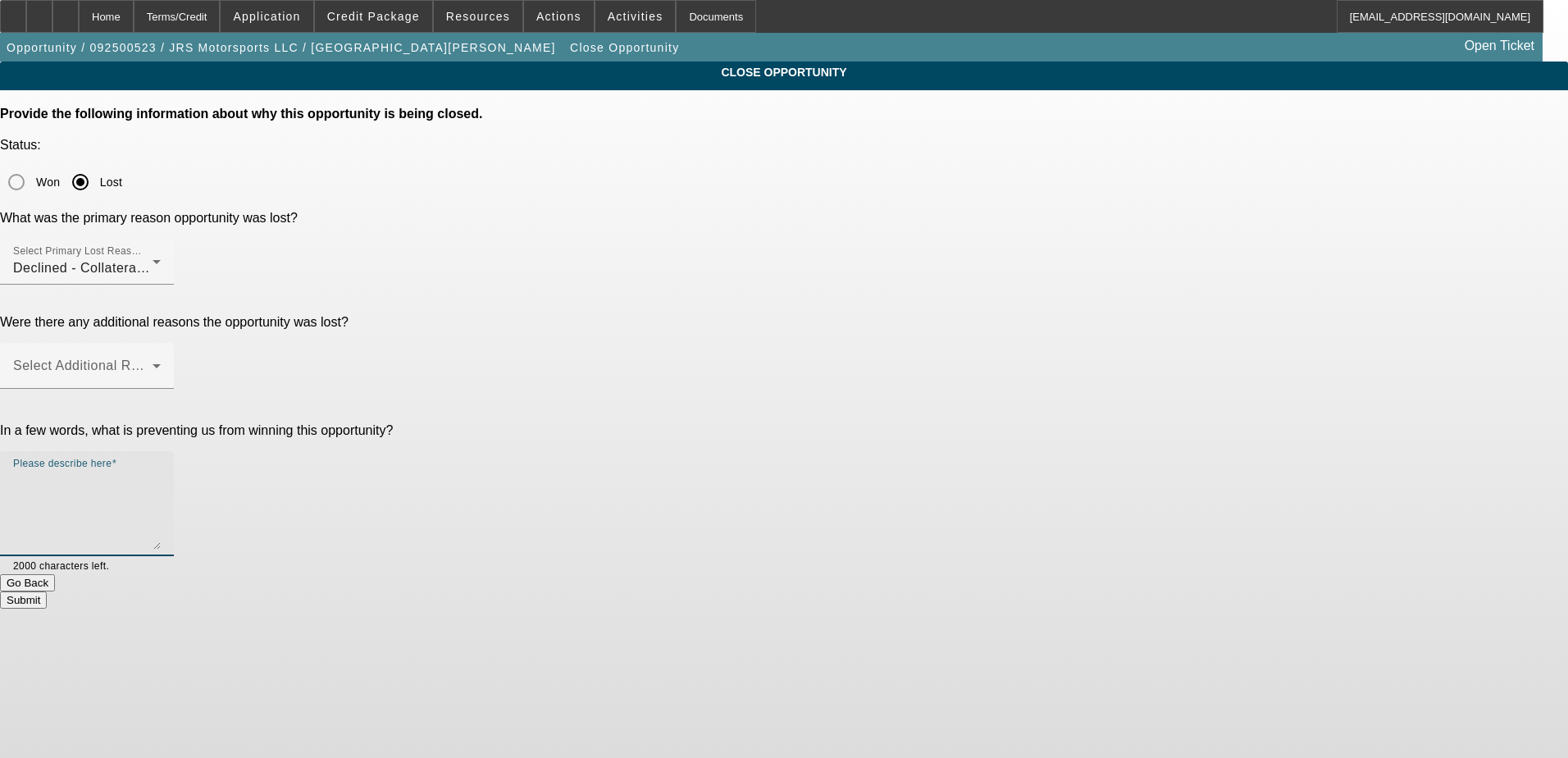
click at [161, 471] on textarea "Please describe here" at bounding box center [87, 510] width 147 height 78
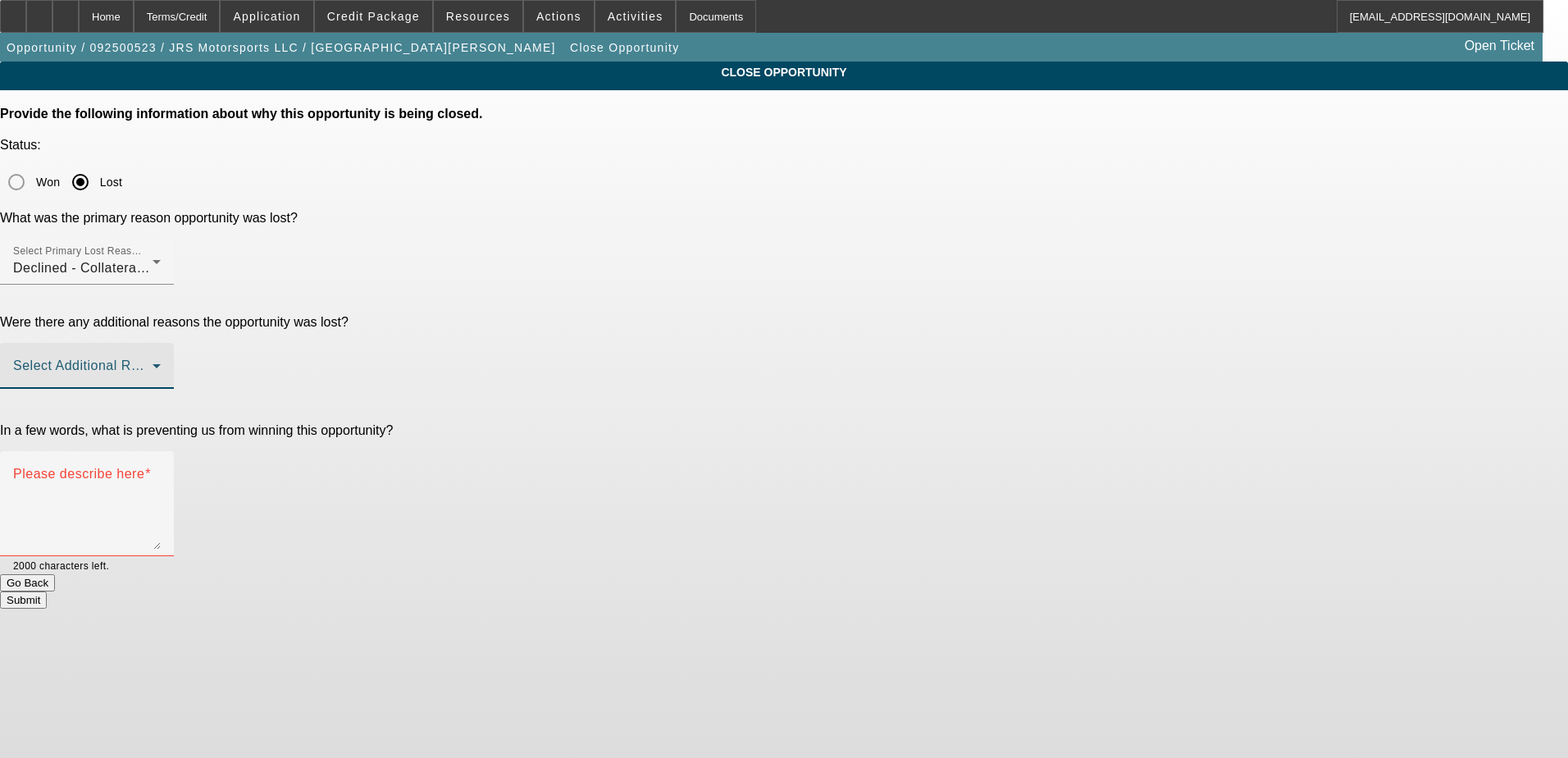
click at [153, 362] on span at bounding box center [83, 372] width 140 height 20
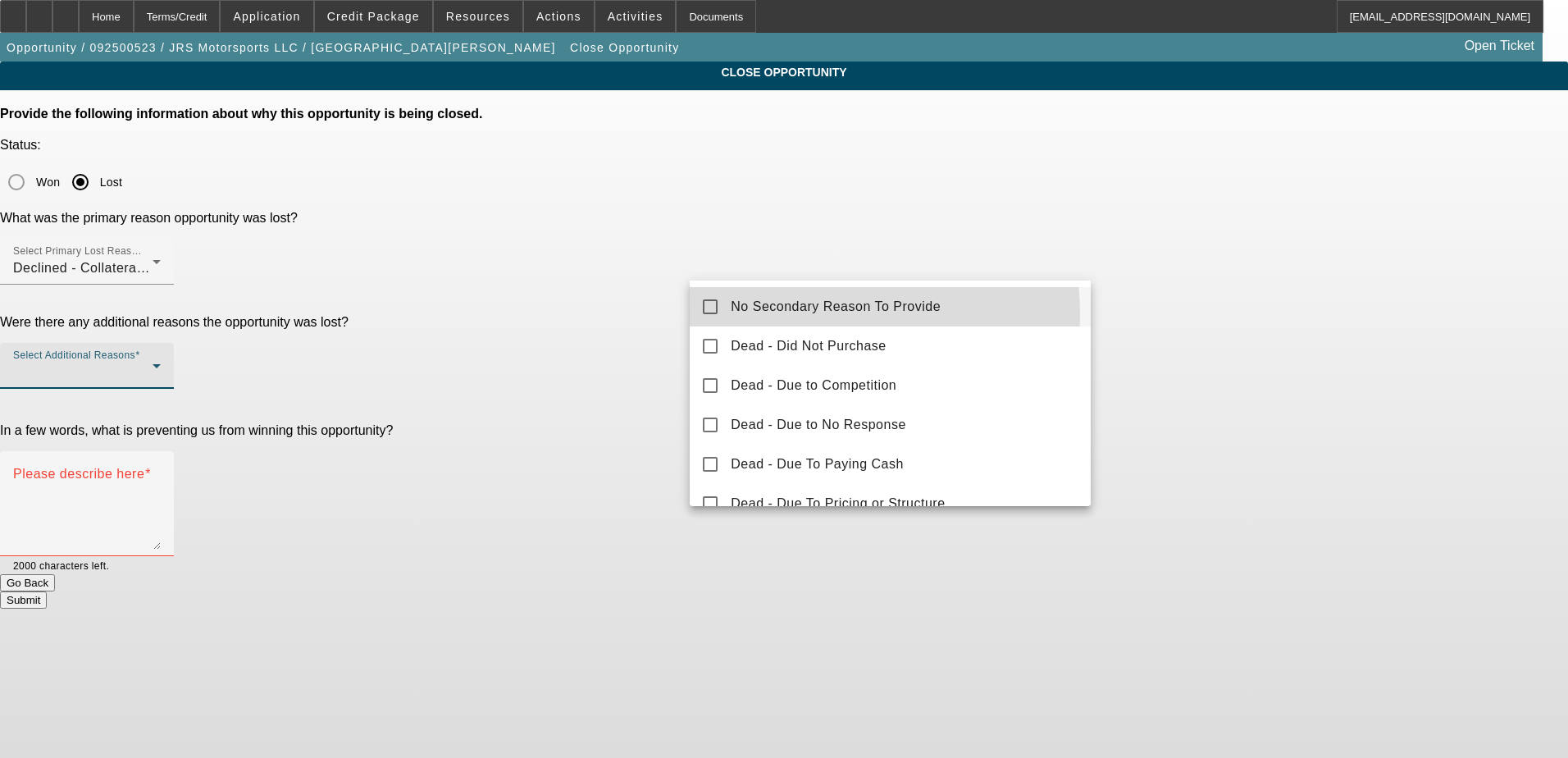
click at [807, 314] on span "No Secondary Reason To Provide" at bounding box center [836, 307] width 210 height 20
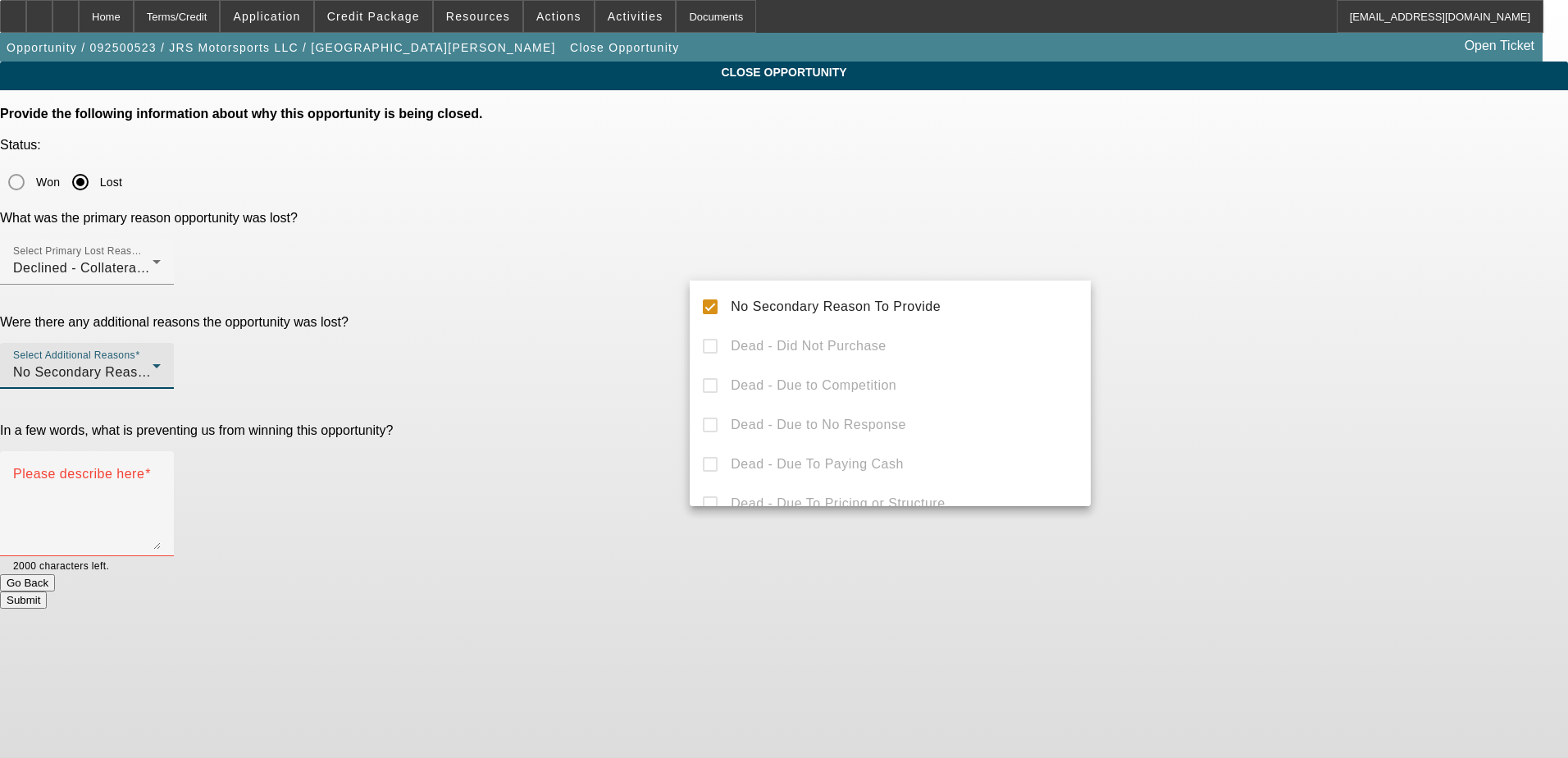
click at [648, 306] on div at bounding box center [784, 379] width 1568 height 758
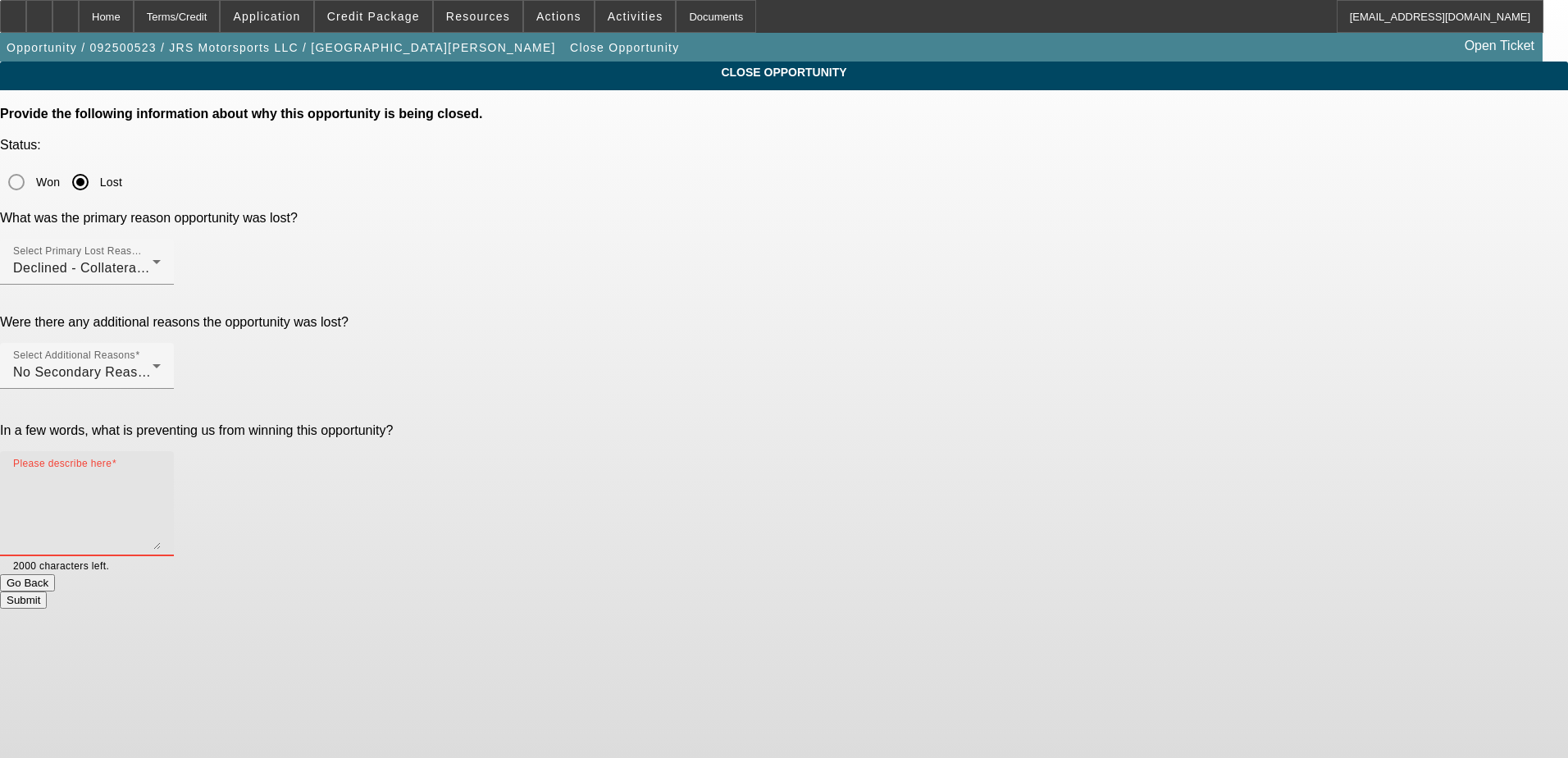
click at [161, 471] on textarea "Please describe here" at bounding box center [87, 510] width 147 height 78
type textarea "Truck for sales leaseback wont work."
click at [47, 592] on button "Submit" at bounding box center [23, 600] width 47 height 17
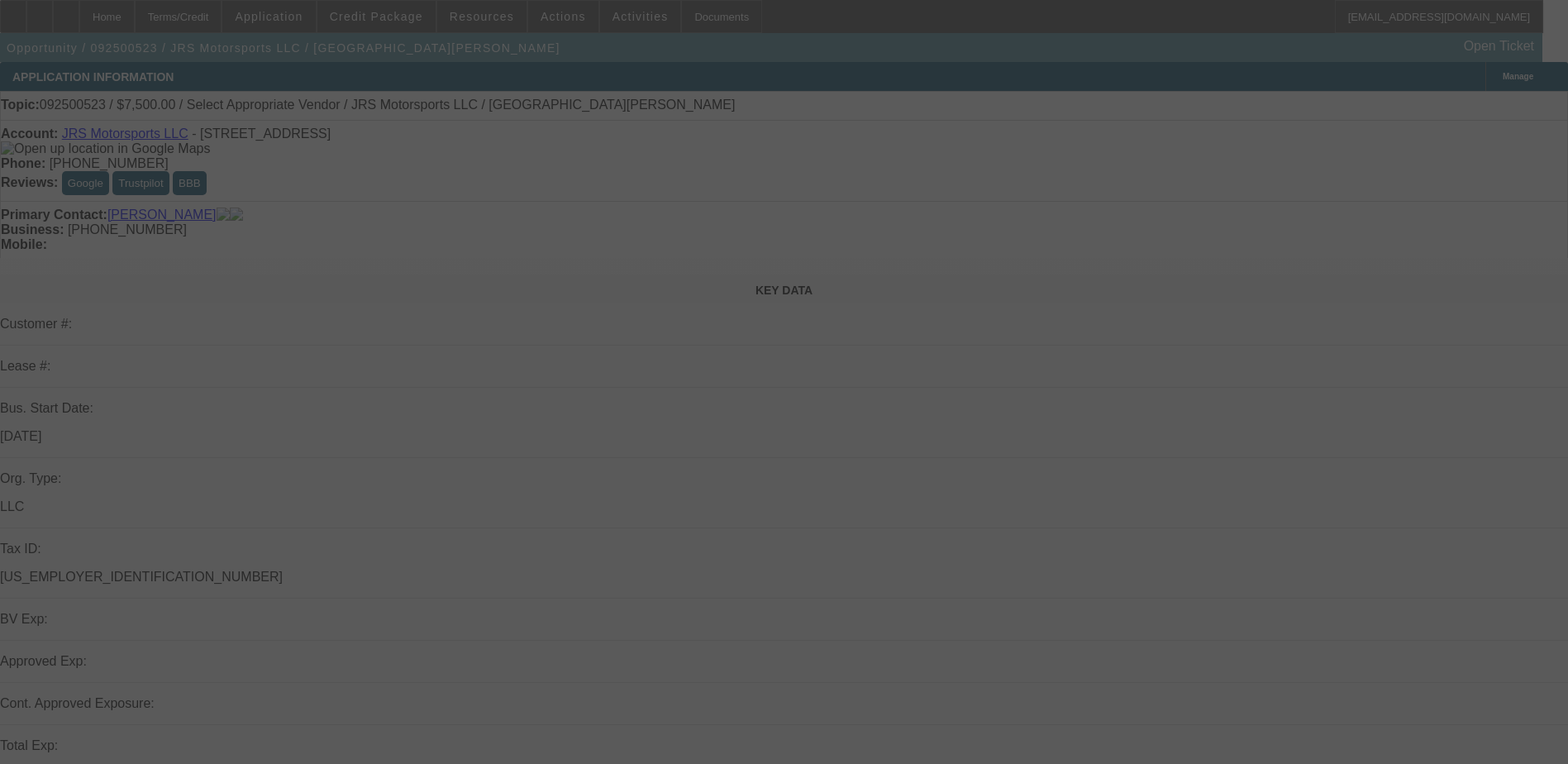
select select "0"
select select "2"
select select "0.1"
select select "4"
